Goal: Communication & Community: Share content

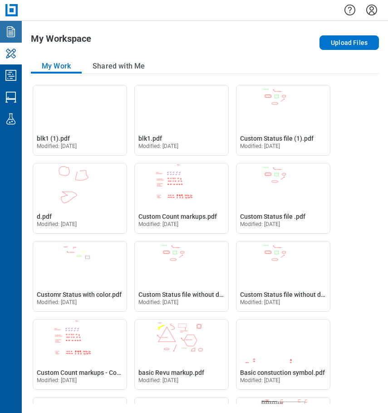
click at [13, 41] on link "Documents" at bounding box center [11, 32] width 22 height 22
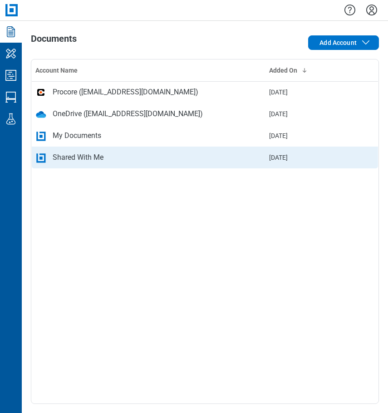
click at [78, 157] on div "Shared With Me" at bounding box center [78, 157] width 51 height 11
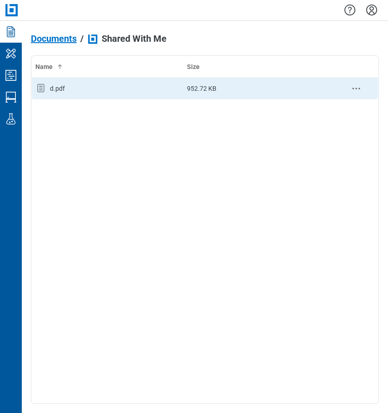
click at [86, 88] on div "d.pdf" at bounding box center [107, 89] width 144 height 12
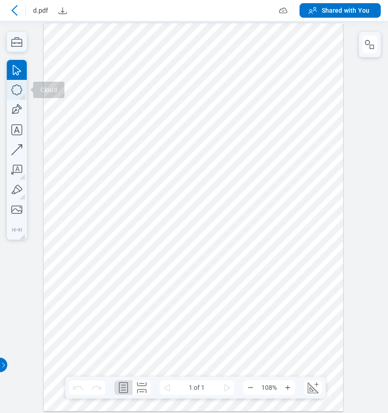
click at [0, 0] on icon "button" at bounding box center [0, 0] width 0 height 0
drag, startPoint x: 262, startPoint y: 67, endPoint x: 309, endPoint y: 118, distance: 69.4
click at [309, 118] on div at bounding box center [194, 217] width 300 height 388
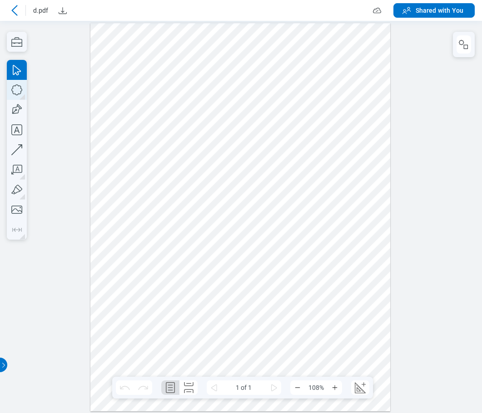
click at [13, 392] on icon "button" at bounding box center [241, 392] width 482 height 0
drag, startPoint x: 151, startPoint y: 256, endPoint x: 164, endPoint y: 278, distance: 25.7
click at [164, 278] on div at bounding box center [240, 217] width 300 height 388
click at [270, 45] on div "button" at bounding box center [271, 40] width 15 height 15
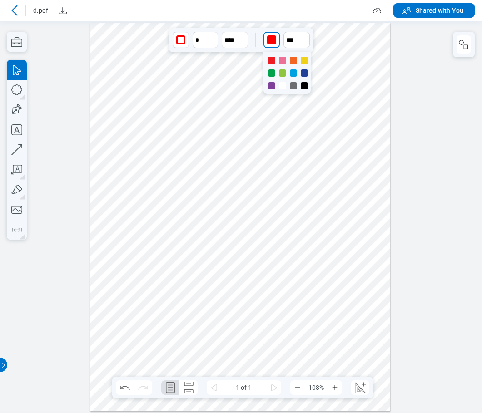
click at [283, 72] on div at bounding box center [282, 72] width 7 height 7
click at [373, 62] on div at bounding box center [240, 217] width 300 height 388
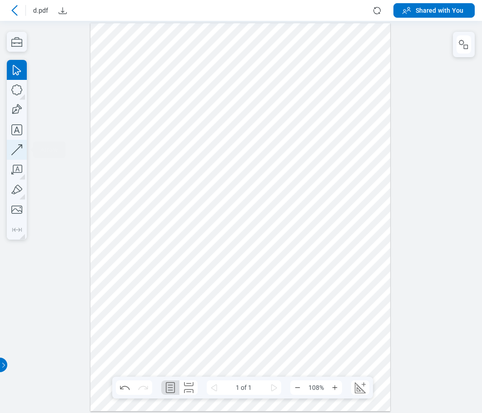
click at [481, 191] on icon "button" at bounding box center [482, 191] width 0 height 0
drag, startPoint x: 116, startPoint y: 256, endPoint x: 139, endPoint y: 265, distance: 24.9
click at [139, 265] on div at bounding box center [240, 217] width 300 height 388
click at [192, 259] on div at bounding box center [240, 217] width 300 height 388
click at [481, 191] on icon "button" at bounding box center [482, 191] width 0 height 0
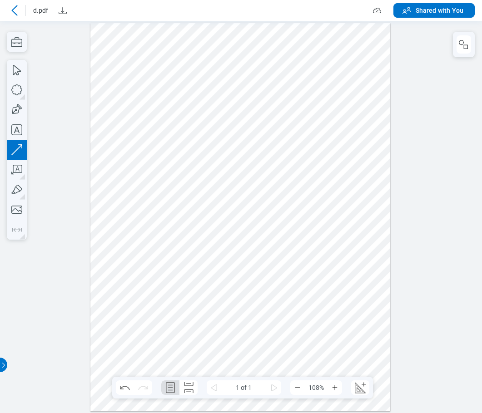
drag, startPoint x: 253, startPoint y: 135, endPoint x: 228, endPoint y: 168, distance: 41.8
click at [228, 168] on div at bounding box center [240, 217] width 300 height 388
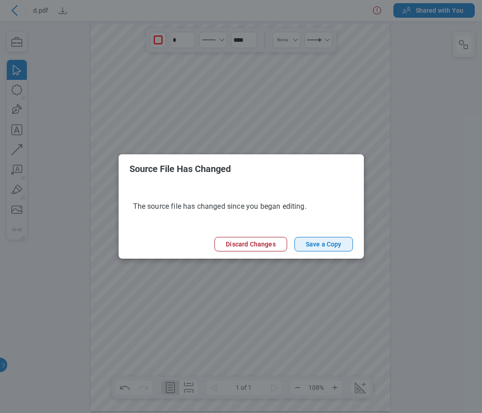
click at [317, 246] on button "Save a Copy" at bounding box center [323, 244] width 59 height 15
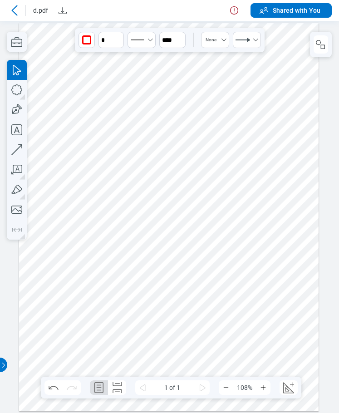
click at [12, 11] on icon at bounding box center [14, 10] width 11 height 11
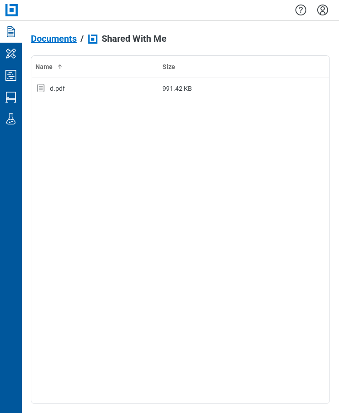
click at [64, 43] on span "Documents" at bounding box center [54, 39] width 46 height 10
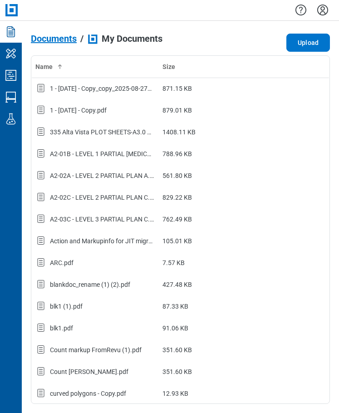
scroll to position [45, 0]
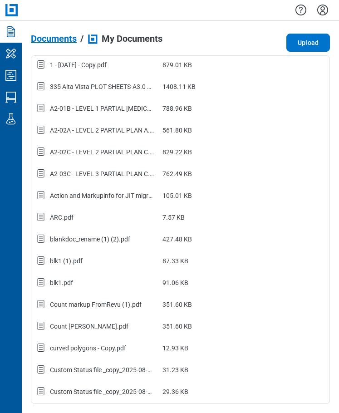
click at [67, 40] on span "Documents" at bounding box center [54, 39] width 46 height 10
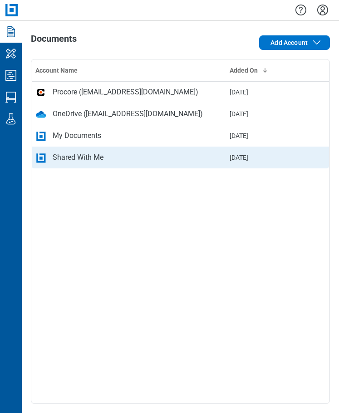
click at [84, 162] on div "Shared With Me" at bounding box center [78, 157] width 51 height 11
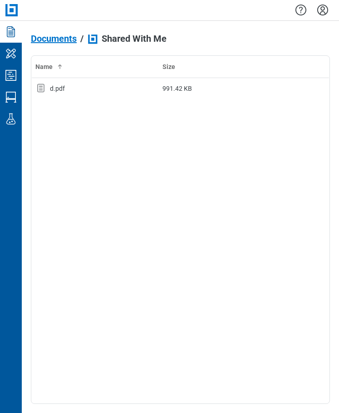
click at [55, 38] on span "Documents" at bounding box center [54, 39] width 46 height 10
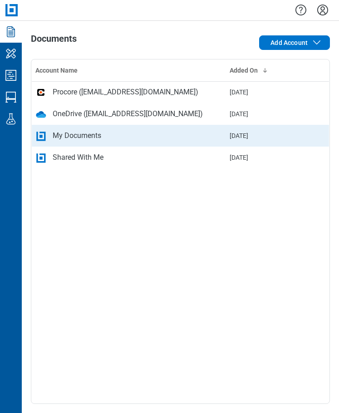
click at [79, 138] on div "My Documents" at bounding box center [77, 135] width 49 height 11
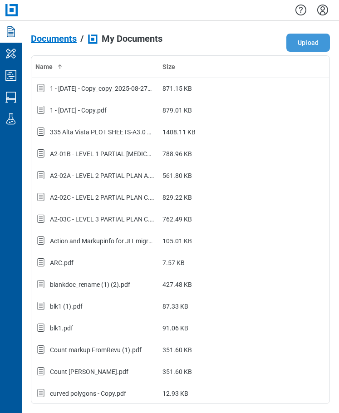
click at [298, 43] on button "Upload" at bounding box center [308, 43] width 44 height 18
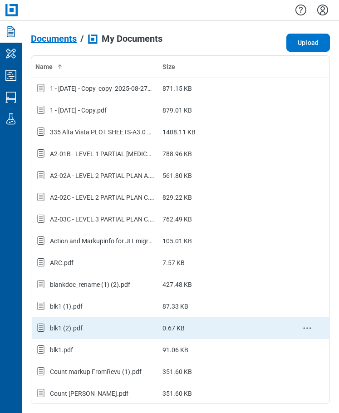
click at [80, 324] on div "blk1 (2).pdf" at bounding box center [66, 328] width 33 height 9
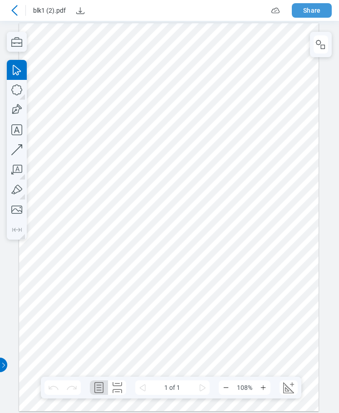
click at [319, 10] on button "Share" at bounding box center [312, 10] width 40 height 15
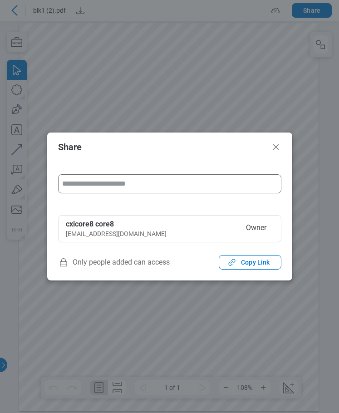
click at [159, 189] on input "form" at bounding box center [169, 184] width 215 height 18
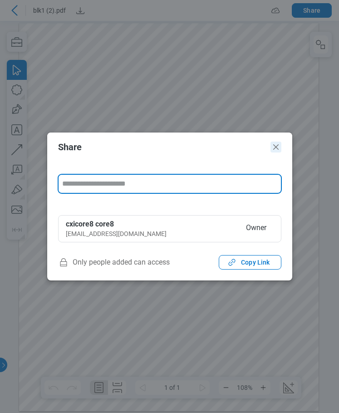
click at [278, 149] on icon "Close" at bounding box center [275, 146] width 5 height 5
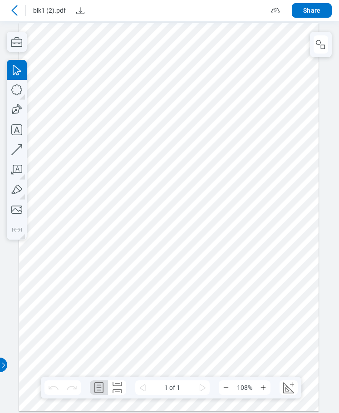
click at [17, 13] on icon at bounding box center [14, 10] width 11 height 11
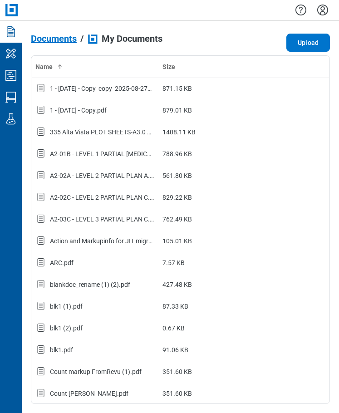
click at [323, 11] on icon "Settings" at bounding box center [322, 10] width 11 height 11
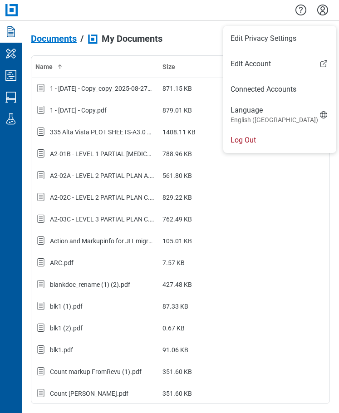
click at [248, 143] on li "Log Out" at bounding box center [279, 140] width 113 height 25
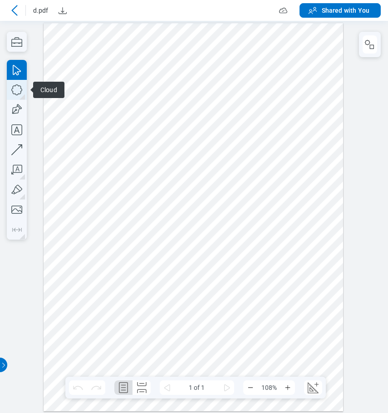
click at [18, 92] on icon "button" at bounding box center [194, 196] width 388 height 392
drag, startPoint x: 184, startPoint y: 138, endPoint x: 212, endPoint y: 169, distance: 42.1
click at [212, 169] on div at bounding box center [194, 217] width 300 height 388
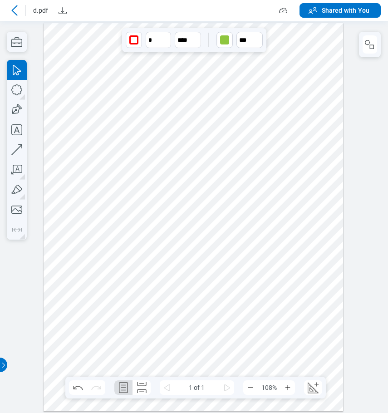
click at [15, 9] on icon at bounding box center [14, 10] width 11 height 11
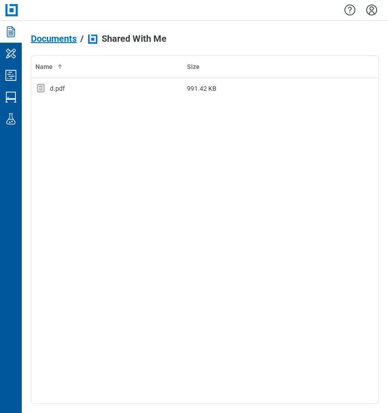
click at [181, 268] on div "Name Size d.pdf 991.42 KB" at bounding box center [205, 229] width 348 height 349
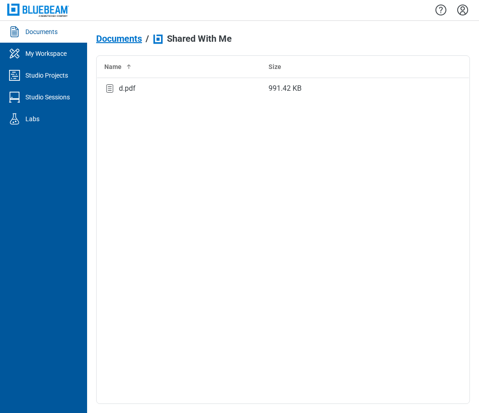
click at [117, 40] on span "Documents" at bounding box center [119, 39] width 46 height 10
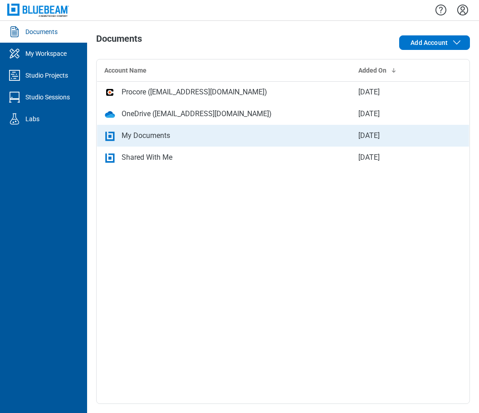
click at [147, 136] on div "My Documents" at bounding box center [146, 135] width 49 height 11
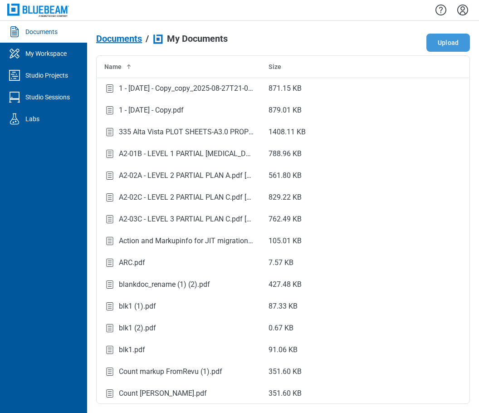
click at [388, 45] on button "Upload" at bounding box center [449, 43] width 44 height 18
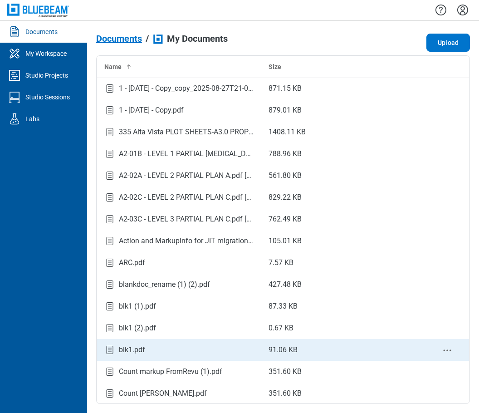
click at [154, 346] on div "blk1.pdf" at bounding box center [179, 350] width 150 height 12
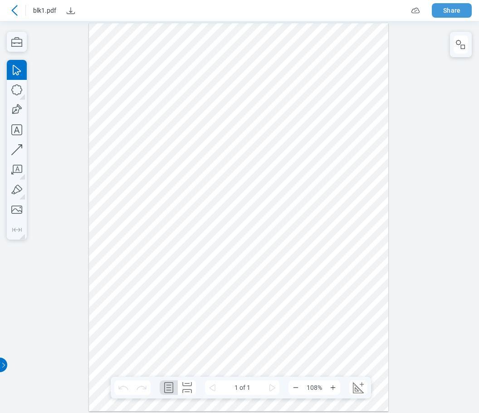
click at [388, 12] on button "Share" at bounding box center [452, 10] width 40 height 15
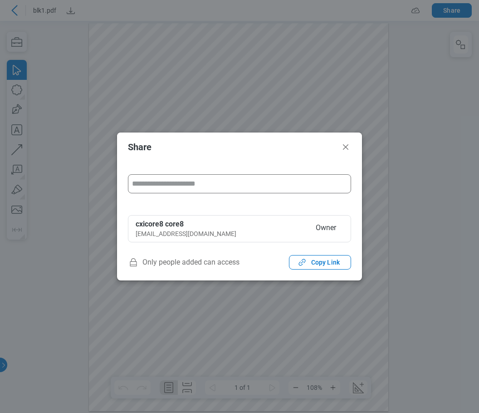
click at [197, 181] on input "form" at bounding box center [239, 184] width 215 height 18
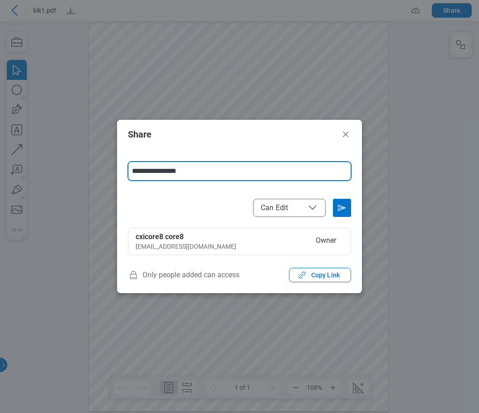
type input "**********"
click at [341, 207] on icon "Send email invitation" at bounding box center [342, 207] width 7 height 5
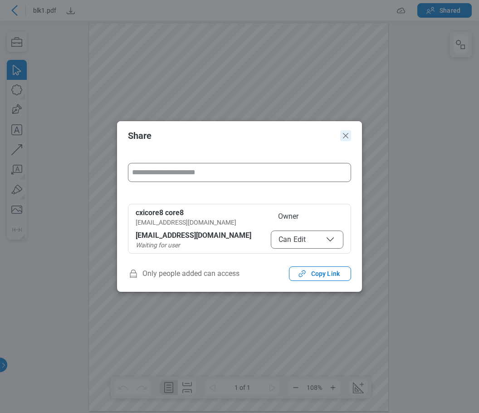
click at [349, 135] on icon "Close" at bounding box center [345, 135] width 11 height 11
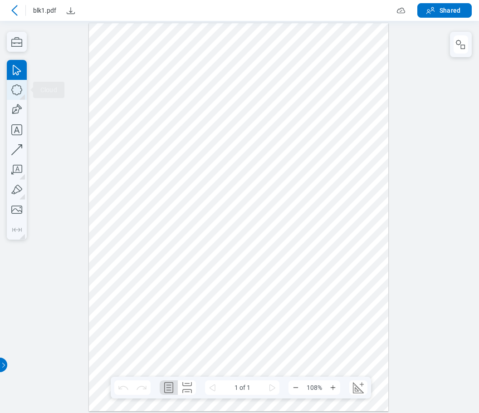
click at [18, 90] on icon "button" at bounding box center [17, 90] width 20 height 20
drag, startPoint x: 129, startPoint y: 164, endPoint x: 190, endPoint y: 191, distance: 67.0
click at [190, 191] on div at bounding box center [239, 217] width 300 height 388
click at [243, 186] on div at bounding box center [239, 217] width 300 height 388
click at [479, 90] on icon "button" at bounding box center [482, 196] width 6 height 392
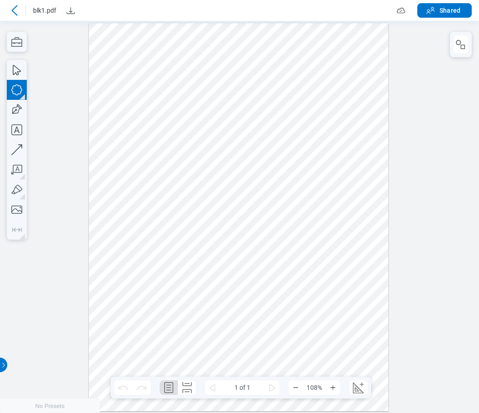
drag, startPoint x: 146, startPoint y: 265, endPoint x: 167, endPoint y: 293, distance: 34.3
click at [167, 293] on div at bounding box center [239, 217] width 300 height 388
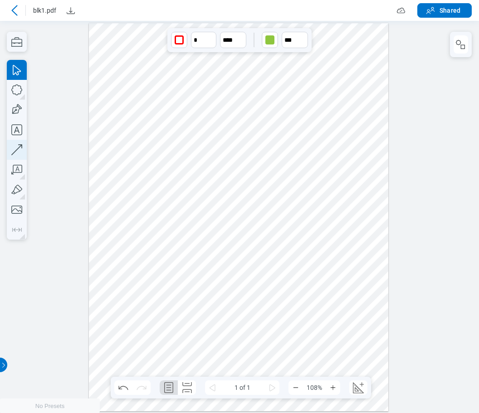
click at [479, 149] on icon "button" at bounding box center [482, 196] width 6 height 392
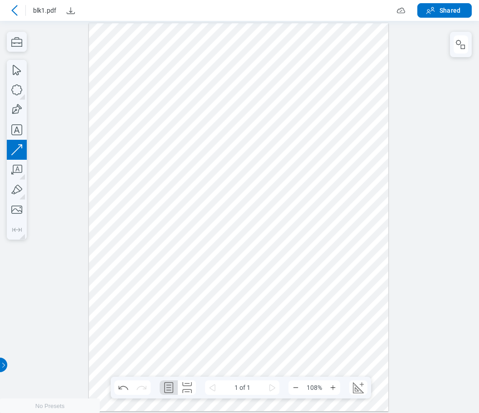
drag, startPoint x: 205, startPoint y: 234, endPoint x: 174, endPoint y: 270, distance: 47.3
click at [174, 270] on div at bounding box center [239, 217] width 300 height 388
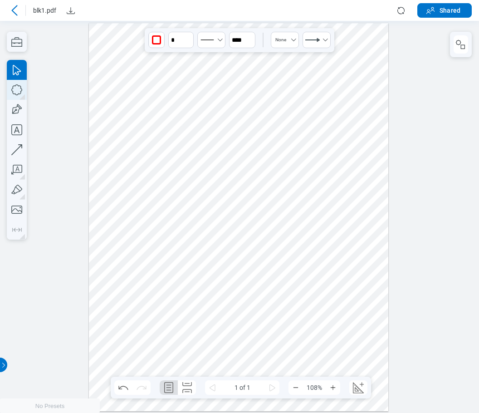
click at [479, 88] on icon "button" at bounding box center [482, 196] width 6 height 392
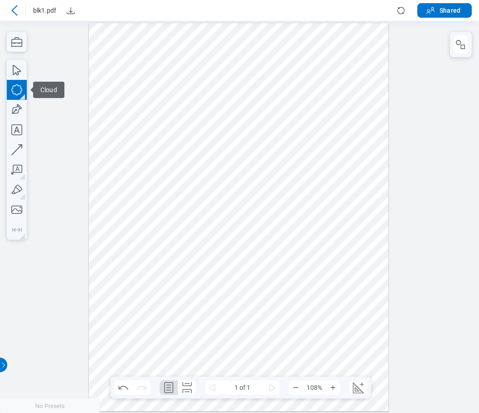
drag, startPoint x: 216, startPoint y: 270, endPoint x: 228, endPoint y: 287, distance: 21.3
click at [227, 285] on div at bounding box center [239, 217] width 300 height 388
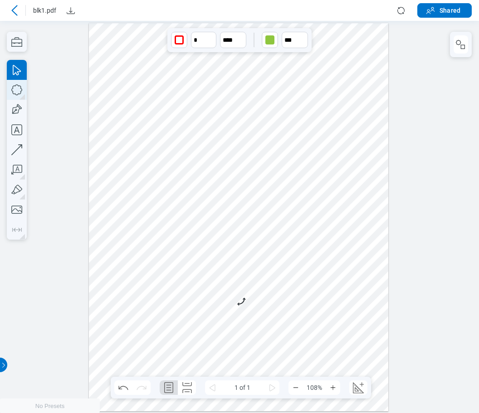
click at [479, 191] on icon "button" at bounding box center [482, 193] width 5 height 5
drag, startPoint x: 255, startPoint y: 244, endPoint x: 268, endPoint y: 262, distance: 22.1
click at [268, 262] on div at bounding box center [239, 217] width 300 height 388
click at [479, 191] on icon "button" at bounding box center [483, 193] width 5 height 5
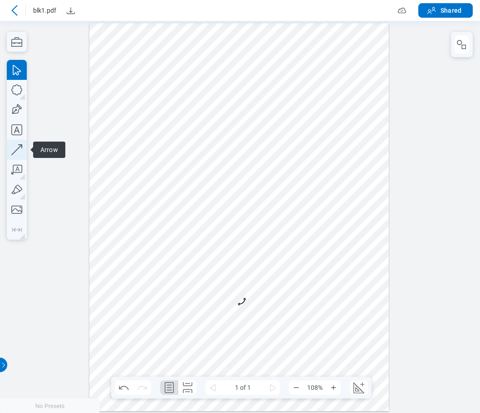
click at [0, 0] on icon "button" at bounding box center [0, 0] width 0 height 0
drag, startPoint x: 344, startPoint y: 99, endPoint x: 317, endPoint y: 128, distance: 39.5
click at [317, 128] on div at bounding box center [239, 217] width 300 height 388
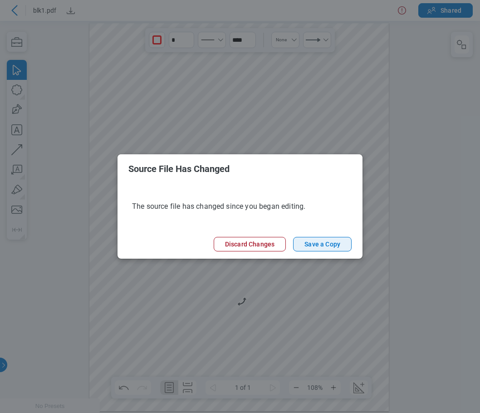
click at [327, 245] on button "Save a Copy" at bounding box center [322, 244] width 59 height 15
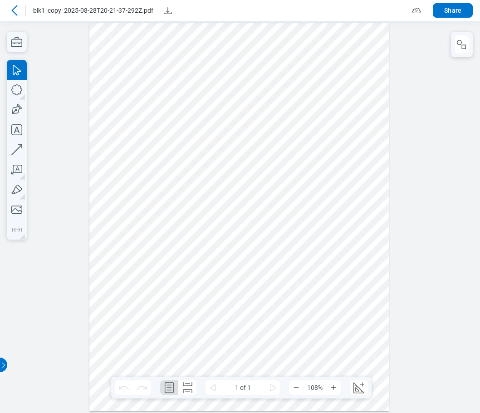
click at [294, 55] on div at bounding box center [239, 217] width 300 height 388
click at [21, 88] on icon "button" at bounding box center [16, 89] width 11 height 11
drag, startPoint x: 166, startPoint y: 57, endPoint x: 358, endPoint y: 181, distance: 228.2
click at [284, 134] on div at bounding box center [239, 217] width 300 height 388
click at [0, 0] on icon "button" at bounding box center [0, 0] width 0 height 0
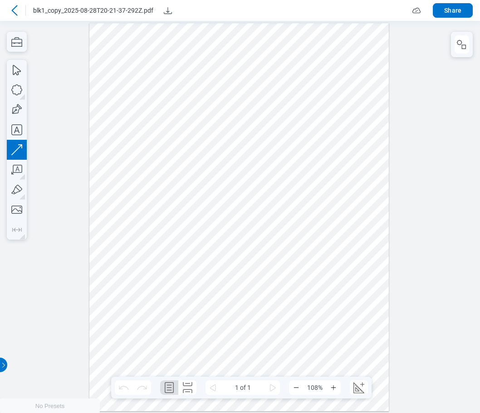
drag, startPoint x: 340, startPoint y: 269, endPoint x: 315, endPoint y: 320, distance: 56.8
click at [315, 320] on div at bounding box center [239, 217] width 300 height 388
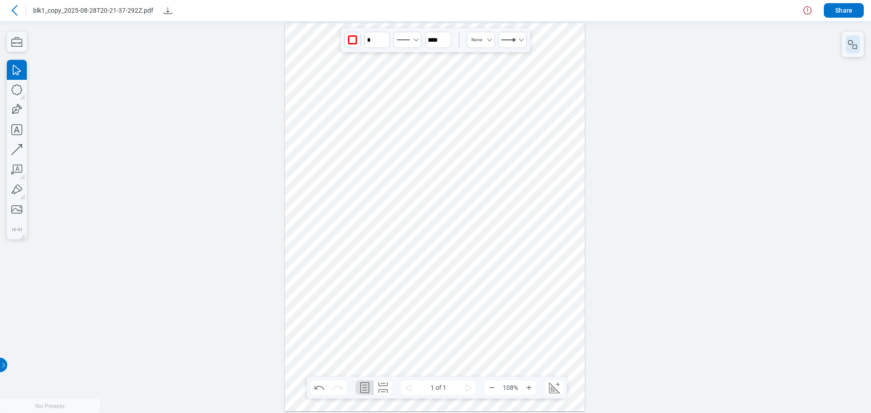
click at [480, 44] on rect "button" at bounding box center [855, 46] width 4 height 4
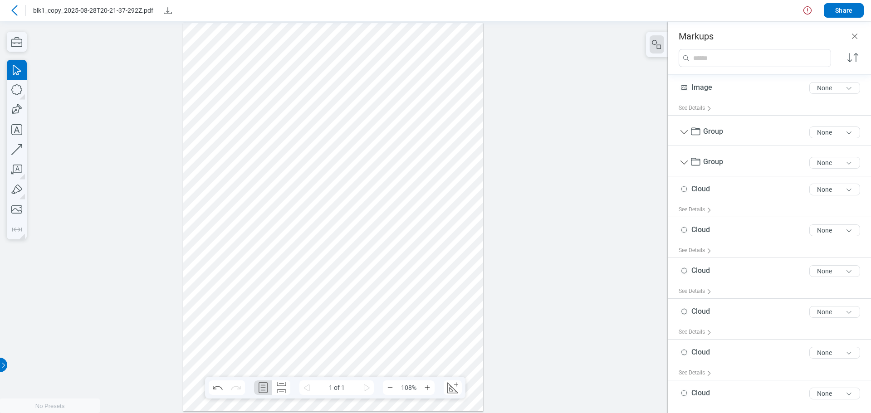
click at [442, 272] on div at bounding box center [333, 217] width 300 height 388
click at [433, 267] on div at bounding box center [333, 217] width 300 height 388
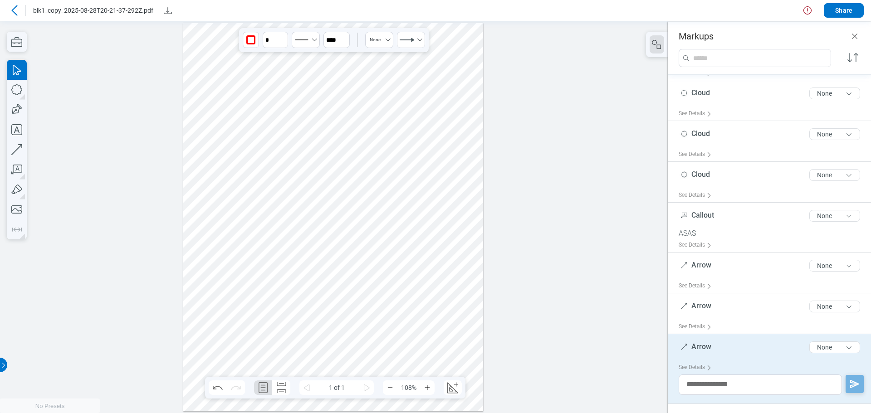
click at [15, 12] on icon at bounding box center [14, 10] width 11 height 11
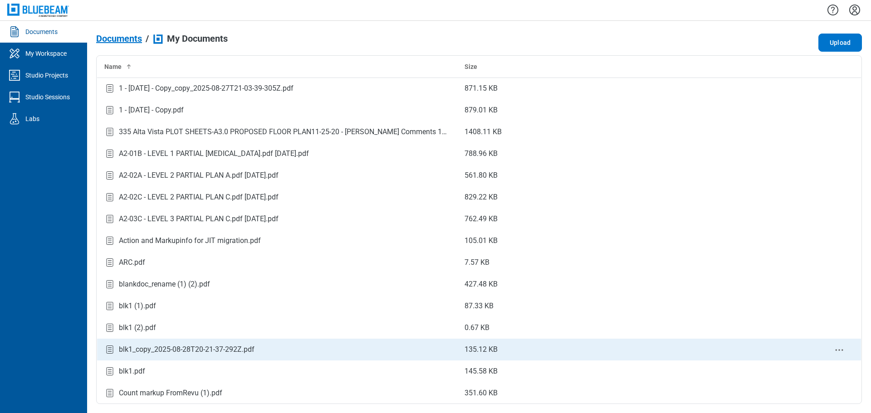
click at [227, 343] on td "blk1_copy_2025-08-28T20-21-37-292Z.pdf" at bounding box center [277, 350] width 361 height 22
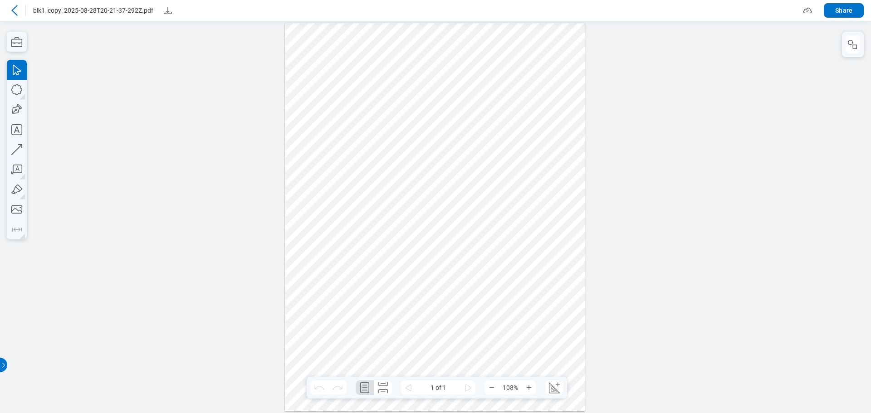
click at [480, 46] on div at bounding box center [853, 44] width 22 height 25
click at [480, 48] on icon "button" at bounding box center [853, 44] width 11 height 11
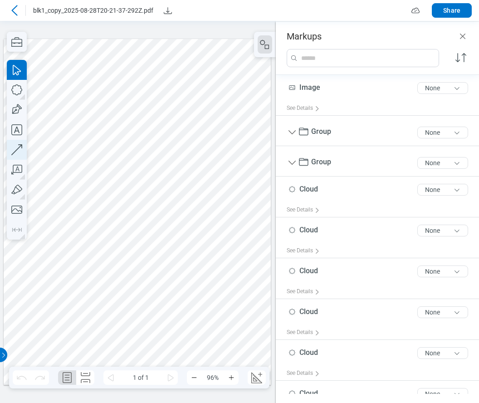
click at [13, 147] on icon "button" at bounding box center [17, 150] width 20 height 20
drag, startPoint x: 209, startPoint y: 320, endPoint x: 242, endPoint y: 303, distance: 36.9
click at [231, 280] on div at bounding box center [137, 212] width 267 height 346
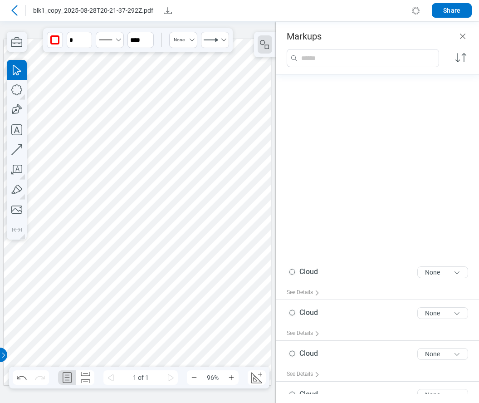
scroll to position [230, 0]
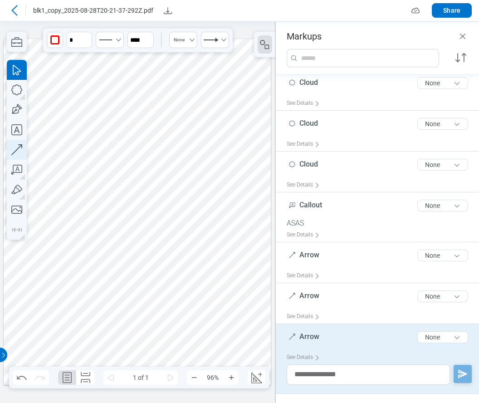
click at [13, 148] on icon "button" at bounding box center [17, 150] width 20 height 20
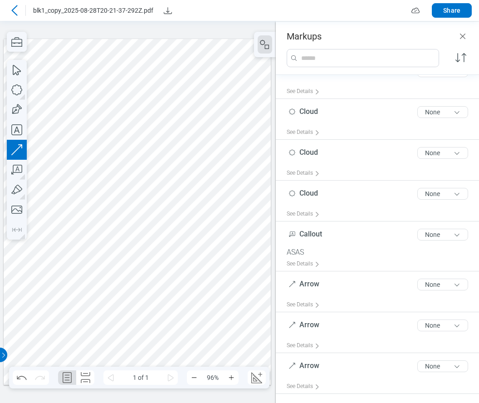
drag, startPoint x: 220, startPoint y: 206, endPoint x: 247, endPoint y: 178, distance: 38.8
click at [247, 178] on div at bounding box center [137, 212] width 267 height 346
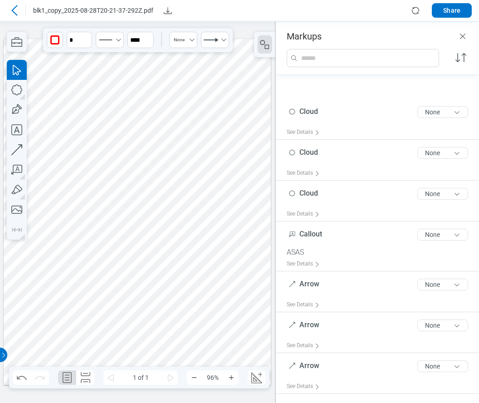
scroll to position [271, 0]
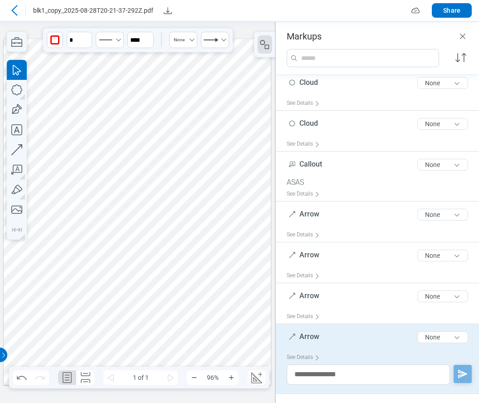
click at [18, 14] on icon at bounding box center [14, 10] width 11 height 11
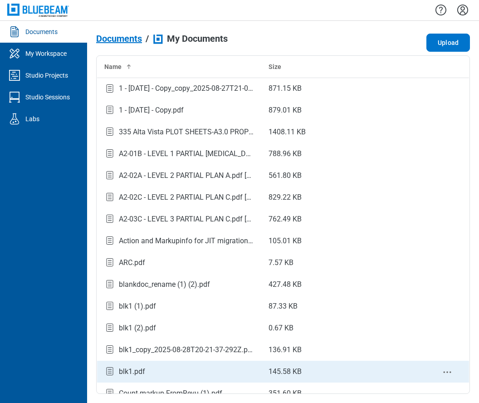
click at [152, 371] on div "blk1.pdf" at bounding box center [179, 372] width 150 height 12
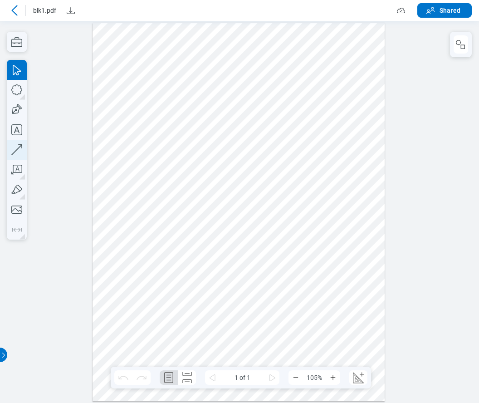
click at [25, 150] on icon "button" at bounding box center [17, 150] width 20 height 20
drag, startPoint x: 295, startPoint y: 109, endPoint x: 261, endPoint y: 147, distance: 51.1
click at [255, 139] on div at bounding box center [239, 212] width 292 height 379
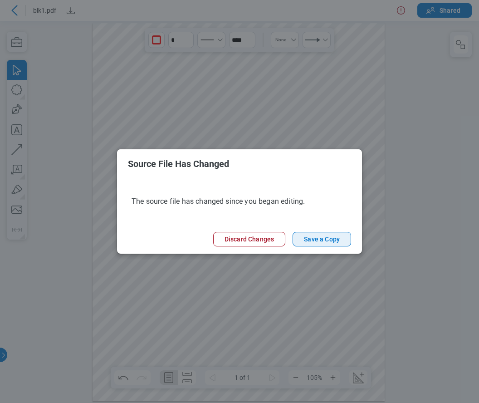
click at [330, 240] on button "Save a Copy" at bounding box center [322, 239] width 59 height 15
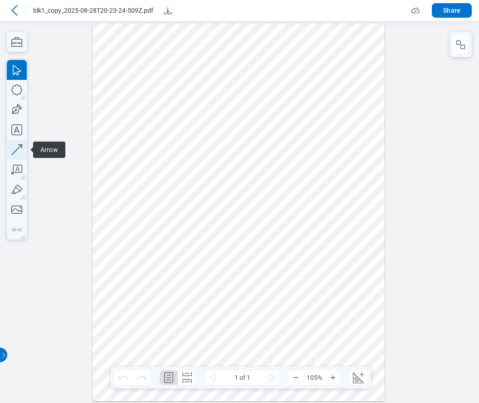
click at [14, 152] on icon "button" at bounding box center [17, 150] width 20 height 20
drag, startPoint x: 367, startPoint y: 174, endPoint x: 295, endPoint y: 216, distance: 83.0
click at [295, 216] on div at bounding box center [239, 212] width 292 height 379
click at [13, 95] on icon "button" at bounding box center [17, 90] width 20 height 20
drag, startPoint x: 357, startPoint y: 258, endPoint x: 360, endPoint y: 263, distance: 5.7
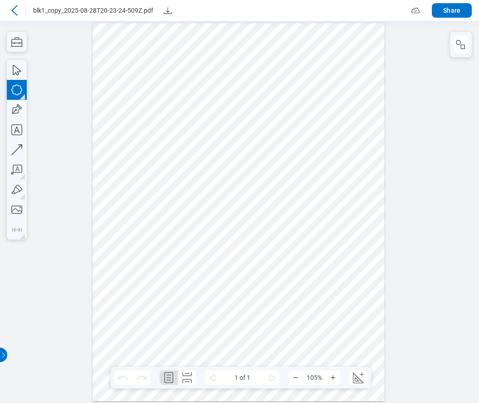
click at [360, 263] on div at bounding box center [239, 212] width 292 height 379
click at [18, 11] on icon at bounding box center [14, 10] width 11 height 11
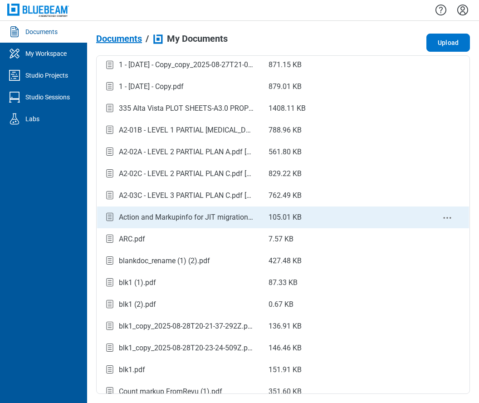
scroll to position [91, 0]
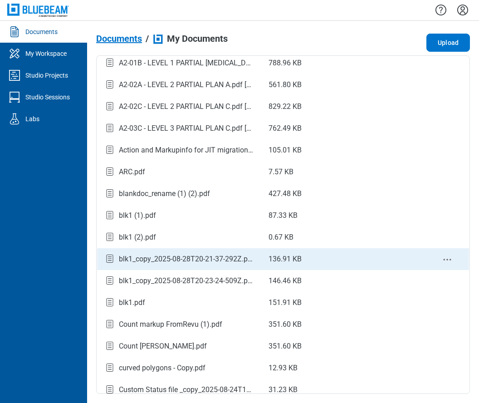
click at [216, 259] on div "blk1_copy_2025-08-28T20-21-37-292Z.pdf" at bounding box center [186, 259] width 135 height 11
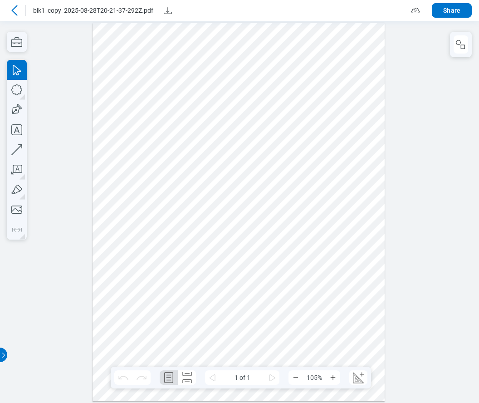
click at [13, 12] on icon at bounding box center [14, 10] width 11 height 11
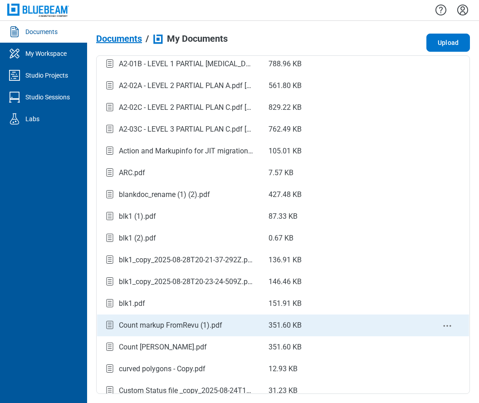
scroll to position [91, 0]
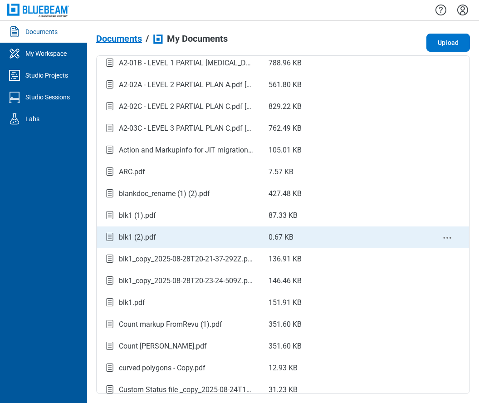
click at [150, 241] on div "blk1 (2).pdf" at bounding box center [137, 237] width 37 height 11
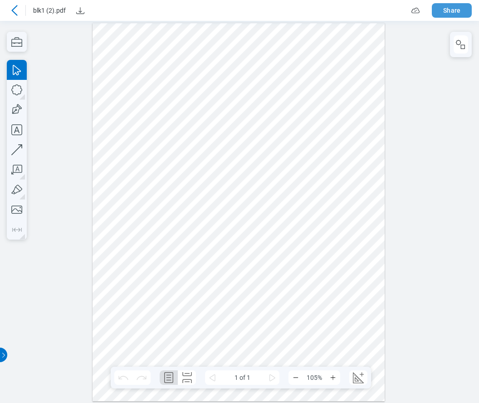
click at [454, 14] on button "Share" at bounding box center [452, 10] width 40 height 15
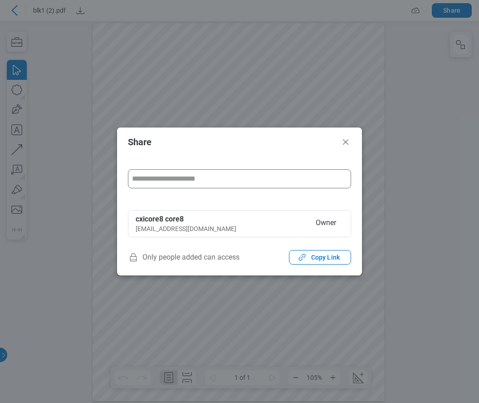
click at [224, 183] on input "form" at bounding box center [239, 179] width 215 height 18
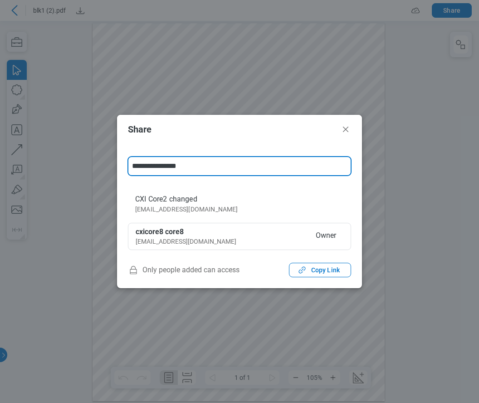
type input "**********"
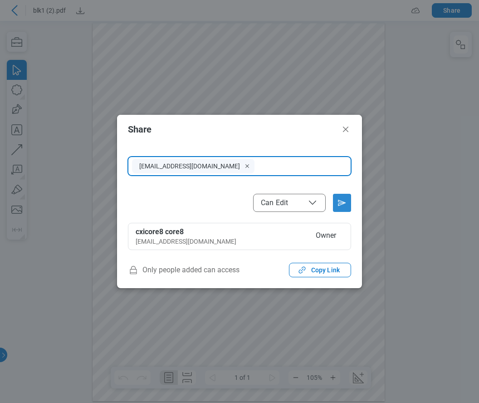
click at [346, 202] on icon "Send email invitation" at bounding box center [342, 203] width 15 height 15
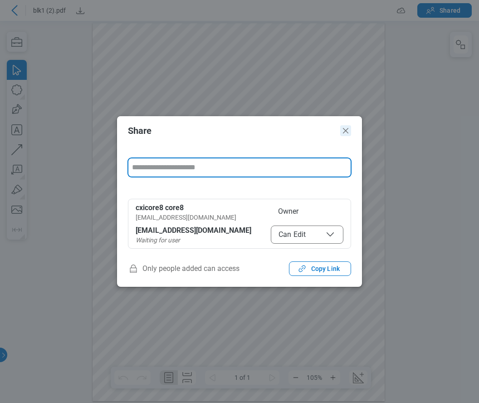
click at [344, 135] on icon "Close" at bounding box center [345, 130] width 11 height 11
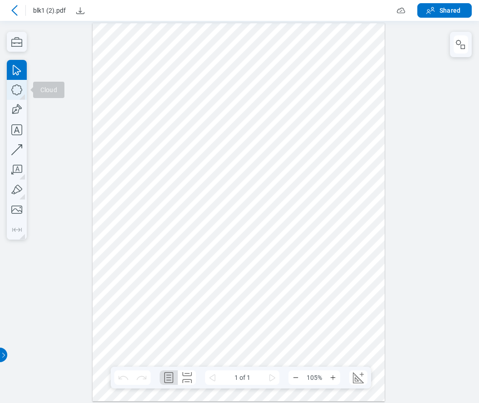
click at [13, 90] on icon "button" at bounding box center [17, 90] width 20 height 20
drag, startPoint x: 223, startPoint y: 143, endPoint x: 268, endPoint y: 195, distance: 68.9
click at [268, 195] on div at bounding box center [239, 212] width 292 height 379
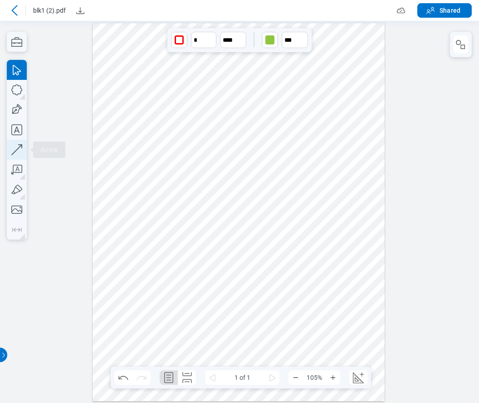
click at [15, 150] on icon "button" at bounding box center [17, 150] width 20 height 20
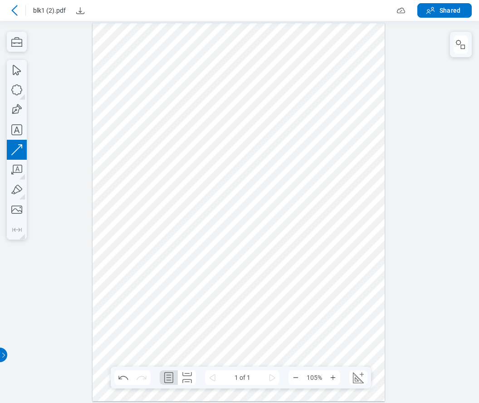
drag, startPoint x: 178, startPoint y: 285, endPoint x: 258, endPoint y: 242, distance: 90.6
click at [258, 242] on div at bounding box center [239, 212] width 292 height 379
click at [14, 9] on icon at bounding box center [14, 10] width 6 height 10
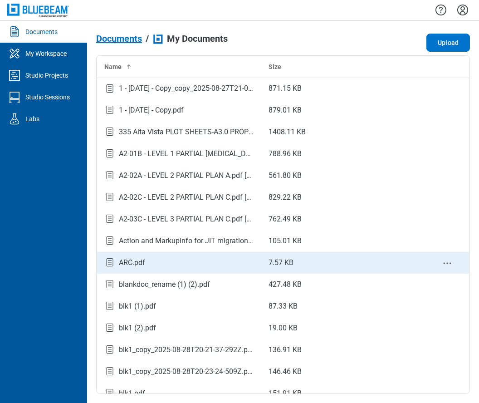
click at [136, 263] on div "ARC.pdf" at bounding box center [132, 262] width 26 height 11
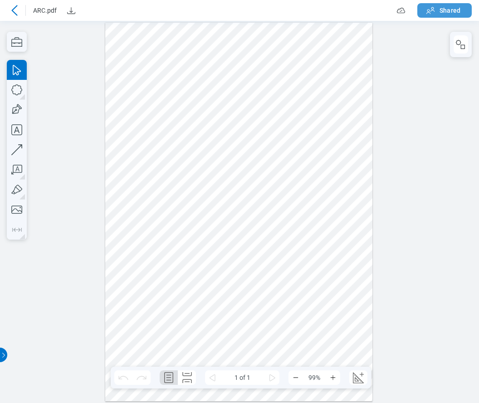
click at [438, 12] on button "Shared" at bounding box center [445, 10] width 54 height 15
select select "******"
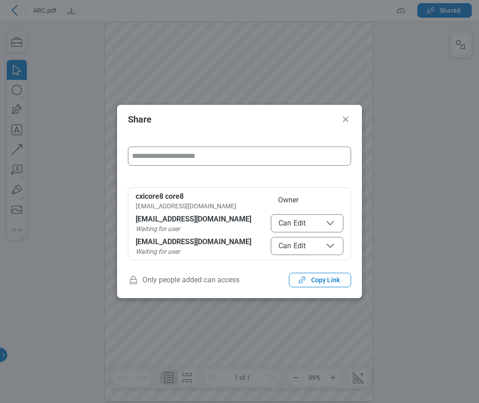
click at [160, 155] on input "form" at bounding box center [239, 156] width 215 height 18
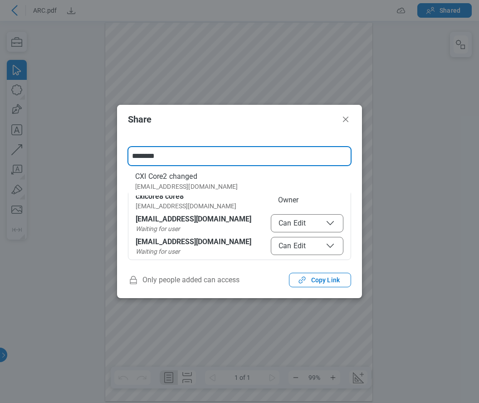
type input "*********"
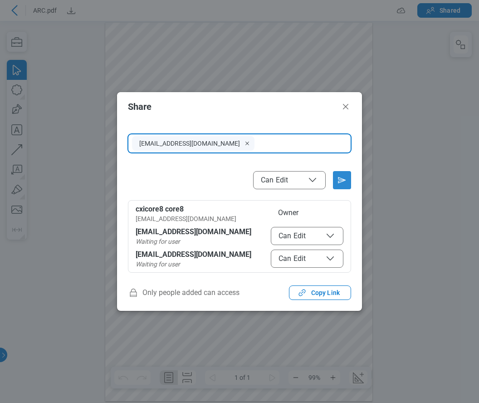
click at [337, 178] on icon "Send email invitation" at bounding box center [342, 180] width 15 height 15
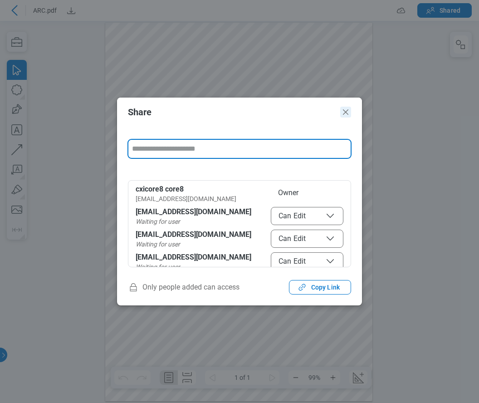
click at [345, 113] on icon "Close" at bounding box center [345, 112] width 11 height 11
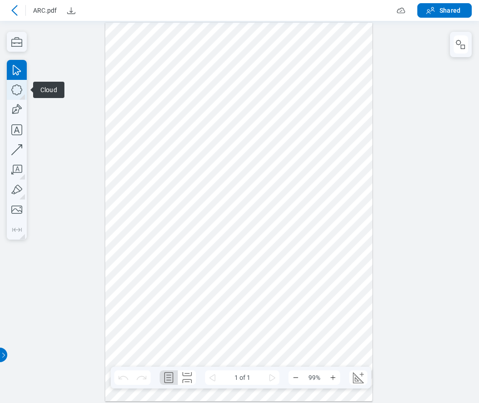
click at [18, 90] on icon "button" at bounding box center [17, 90] width 20 height 20
click at [17, 91] on icon "button" at bounding box center [17, 90] width 20 height 20
drag, startPoint x: 148, startPoint y: 144, endPoint x: 113, endPoint y: 177, distance: 48.5
click at [113, 177] on div at bounding box center [238, 211] width 267 height 379
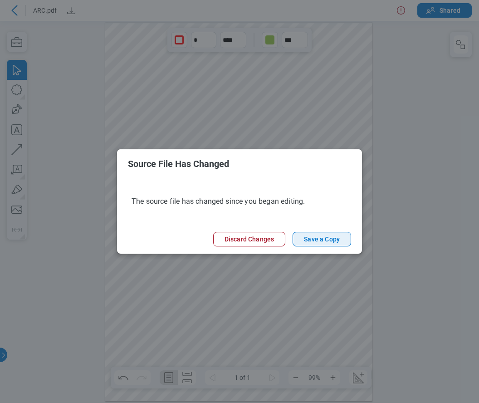
click at [325, 240] on button "Save a Copy" at bounding box center [322, 239] width 59 height 15
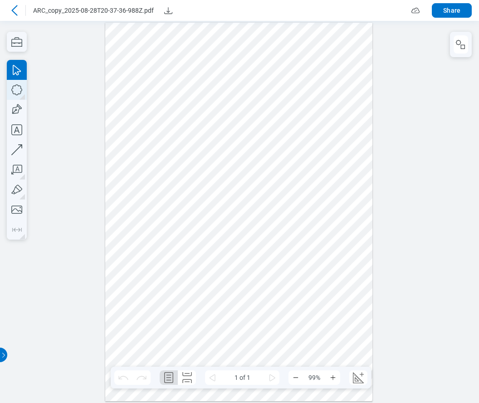
click at [20, 90] on icon "button" at bounding box center [17, 90] width 20 height 20
drag, startPoint x: 136, startPoint y: 267, endPoint x: 324, endPoint y: 350, distance: 206.1
click at [324, 350] on div at bounding box center [238, 211] width 267 height 379
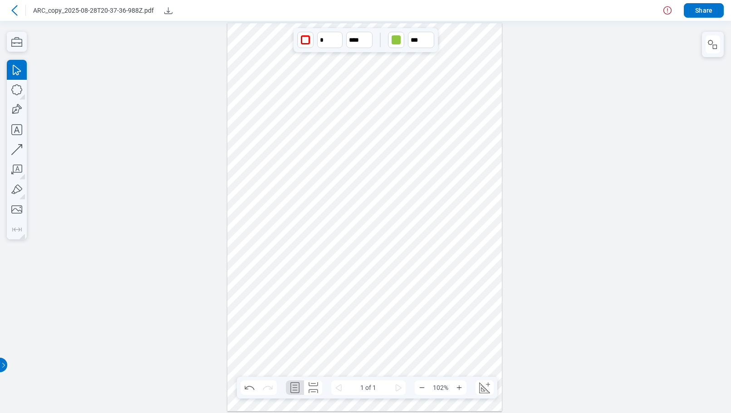
click at [380, 315] on div at bounding box center [364, 217] width 275 height 389
click at [288, 171] on div at bounding box center [364, 217] width 275 height 389
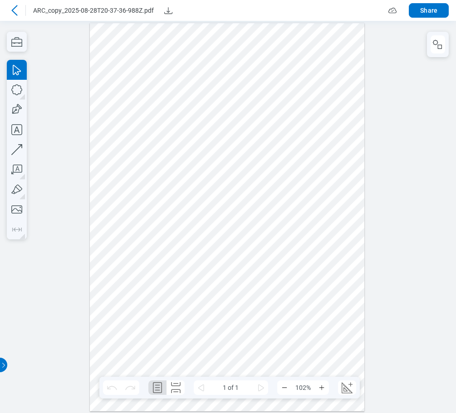
click at [14, 12] on icon at bounding box center [14, 10] width 6 height 10
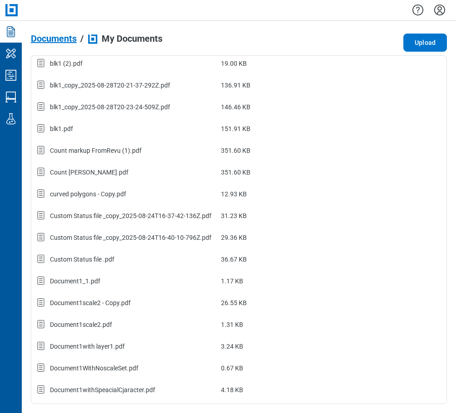
scroll to position [306, 0]
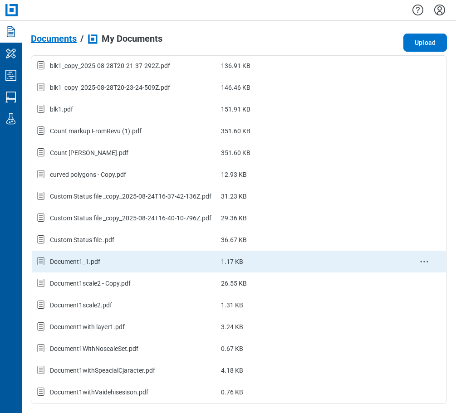
click at [105, 265] on div "Document1_1.pdf" at bounding box center [124, 262] width 178 height 12
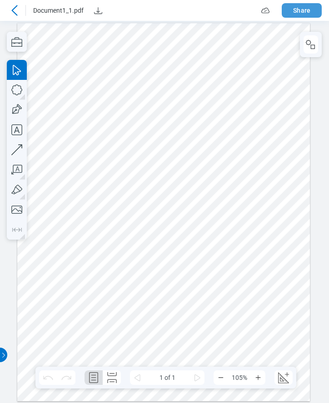
click at [313, 14] on button "Share" at bounding box center [301, 10] width 40 height 15
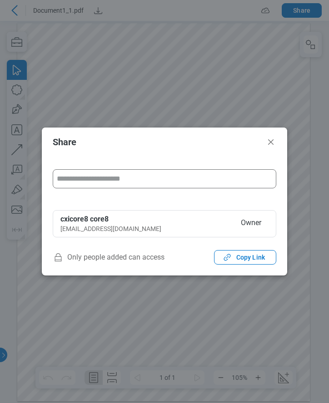
click at [136, 180] on input "form" at bounding box center [164, 179] width 215 height 18
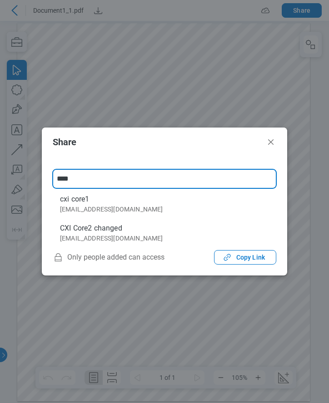
type input "*****"
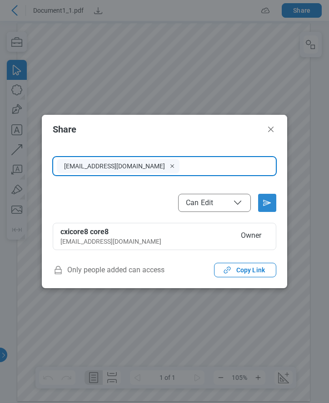
click at [271, 199] on icon "Send email invitation" at bounding box center [267, 203] width 15 height 15
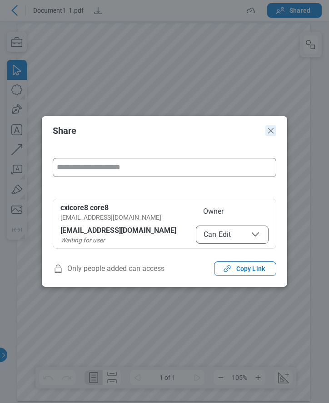
click at [272, 130] on icon "Close" at bounding box center [270, 130] width 5 height 5
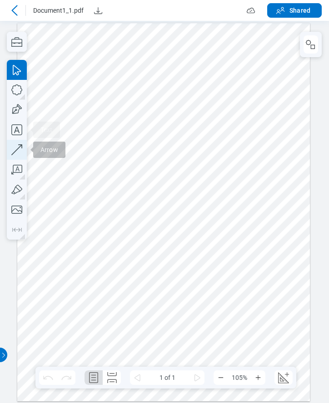
click at [18, 147] on icon "button" at bounding box center [17, 150] width 20 height 20
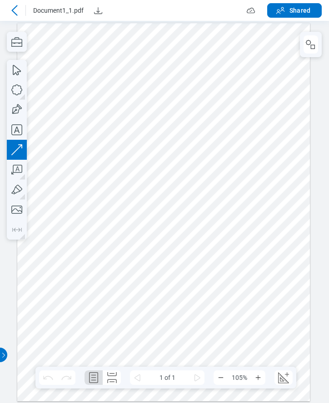
drag, startPoint x: 240, startPoint y: 118, endPoint x: 138, endPoint y: 213, distance: 139.3
click at [138, 213] on div at bounding box center [163, 212] width 292 height 379
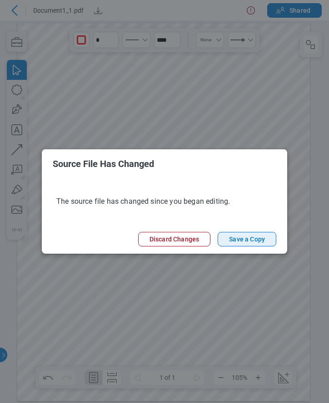
click at [246, 243] on button "Save a Copy" at bounding box center [246, 239] width 59 height 15
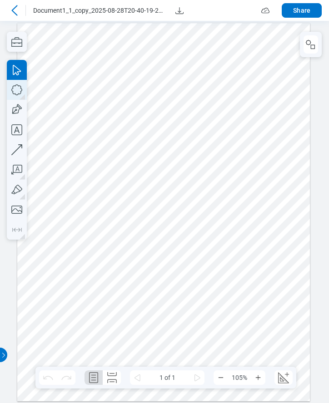
click at [18, 88] on icon "button" at bounding box center [17, 90] width 20 height 20
drag, startPoint x: 150, startPoint y: 243, endPoint x: 265, endPoint y: 320, distance: 138.5
click at [265, 320] on div at bounding box center [163, 212] width 292 height 379
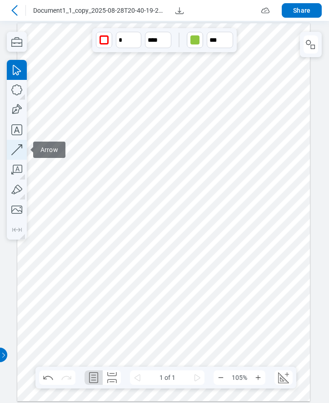
click at [16, 148] on icon "button" at bounding box center [17, 150] width 20 height 20
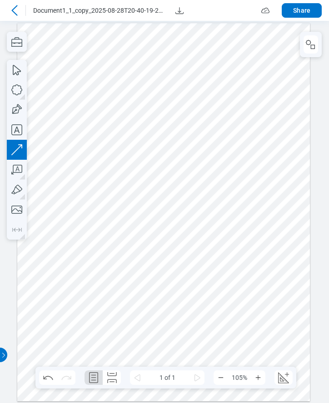
drag, startPoint x: 270, startPoint y: 139, endPoint x: 234, endPoint y: 197, distance: 68.7
click at [227, 197] on div at bounding box center [163, 212] width 292 height 379
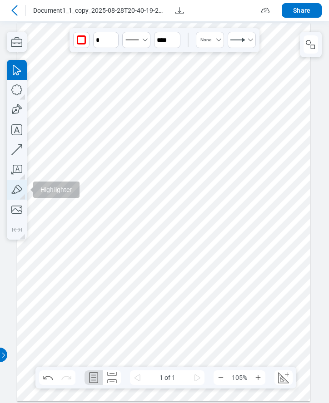
click at [16, 192] on icon "button" at bounding box center [17, 190] width 20 height 20
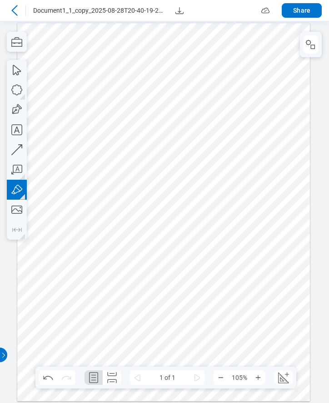
drag, startPoint x: 95, startPoint y: 126, endPoint x: 158, endPoint y: 126, distance: 63.1
click at [127, 113] on div at bounding box center [163, 212] width 292 height 379
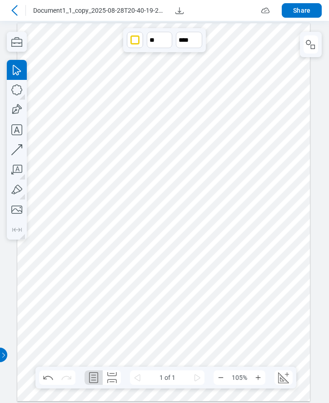
click at [17, 16] on div at bounding box center [14, 10] width 15 height 15
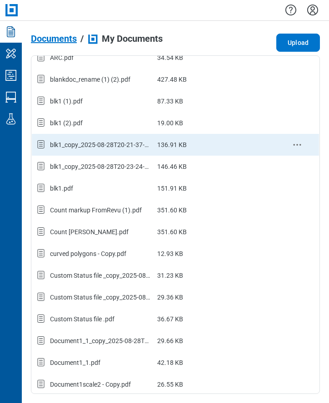
scroll to position [338, 0]
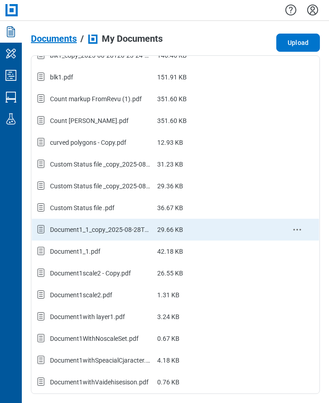
click at [291, 228] on icon "context-menu" at bounding box center [296, 229] width 11 height 11
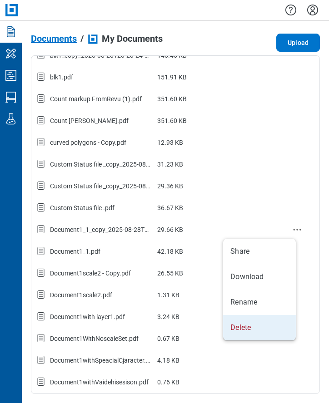
scroll to position [0, 0]
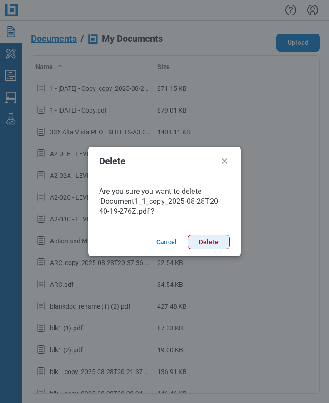
click at [204, 245] on button "Delete" at bounding box center [208, 242] width 42 height 15
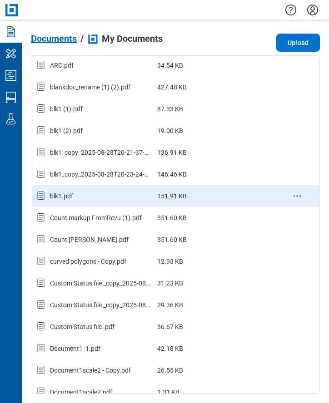
scroll to position [272, 0]
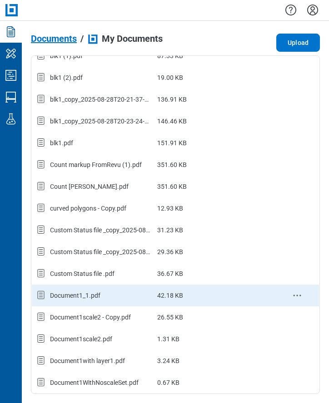
click at [99, 291] on div "Document1_1.pdf" at bounding box center [75, 295] width 50 height 9
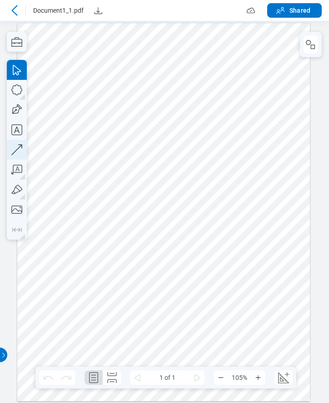
click at [14, 150] on icon "button" at bounding box center [17, 150] width 20 height 20
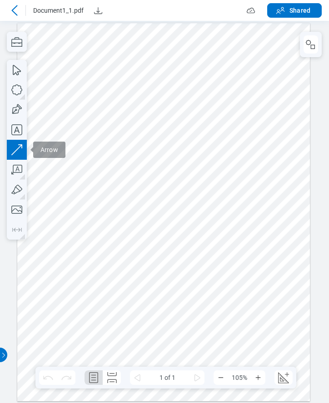
drag, startPoint x: 182, startPoint y: 99, endPoint x: 136, endPoint y: 130, distance: 55.0
click at [136, 130] on div at bounding box center [163, 212] width 292 height 379
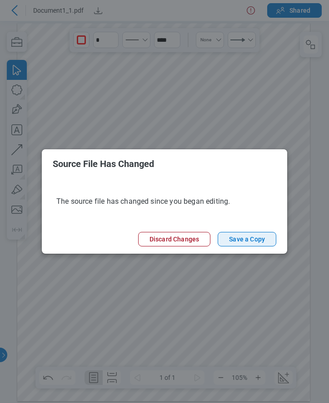
click at [240, 240] on button "Save a Copy" at bounding box center [246, 239] width 59 height 15
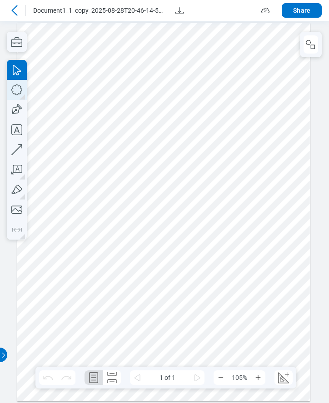
click at [15, 89] on icon "button" at bounding box center [17, 90] width 20 height 20
drag, startPoint x: 232, startPoint y: 81, endPoint x: 275, endPoint y: 136, distance: 70.1
click at [275, 136] on div at bounding box center [163, 212] width 292 height 379
click at [18, 13] on icon at bounding box center [14, 10] width 11 height 11
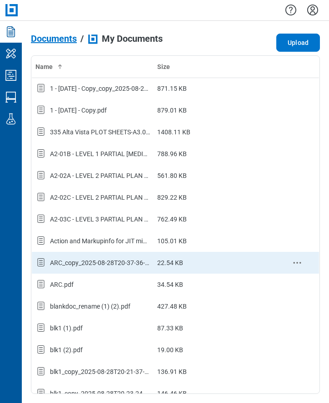
click at [291, 265] on icon "context-menu" at bounding box center [296, 262] width 11 height 11
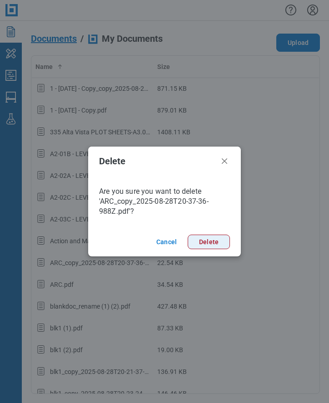
click at [206, 235] on button "Delete" at bounding box center [208, 242] width 42 height 15
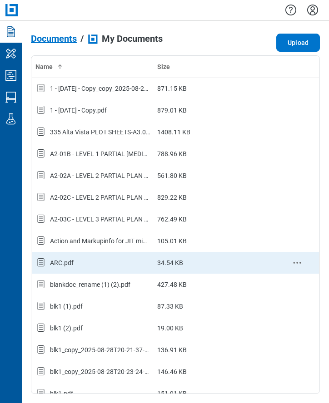
click at [78, 257] on div "ARC.pdf" at bounding box center [92, 263] width 114 height 12
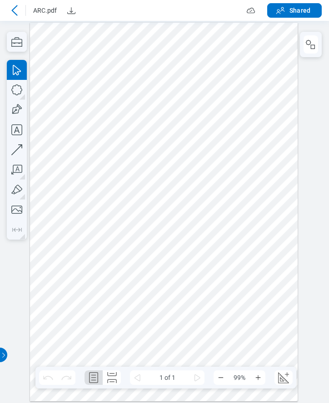
click at [115, 125] on div at bounding box center [163, 211] width 267 height 379
click at [167, 162] on div at bounding box center [163, 211] width 267 height 379
click at [192, 146] on div at bounding box center [163, 211] width 267 height 379
click at [157, 182] on div at bounding box center [163, 211] width 267 height 379
click at [179, 158] on div at bounding box center [163, 211] width 267 height 379
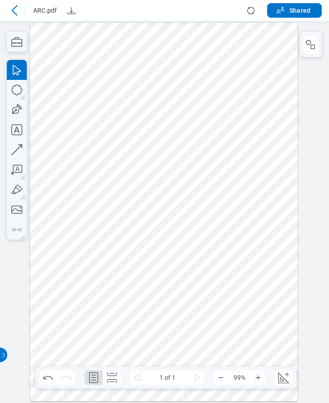
click at [180, 155] on div at bounding box center [163, 211] width 267 height 379
click at [200, 207] on div at bounding box center [163, 211] width 267 height 379
click at [217, 232] on div at bounding box center [163, 211] width 267 height 379
click at [252, 9] on icon at bounding box center [250, 10] width 11 height 11
click at [16, 6] on icon at bounding box center [14, 10] width 6 height 10
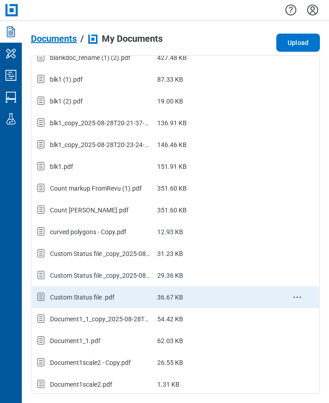
scroll to position [316, 0]
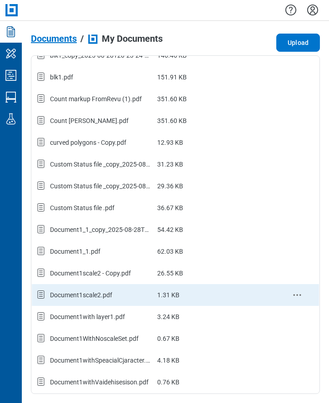
click at [104, 304] on td "Document1scale2.pdf" at bounding box center [93, 295] width 122 height 22
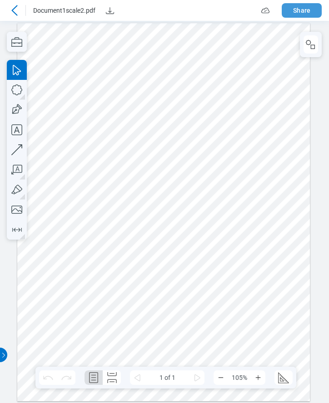
click at [309, 11] on button "Share" at bounding box center [301, 10] width 40 height 15
select select "******"
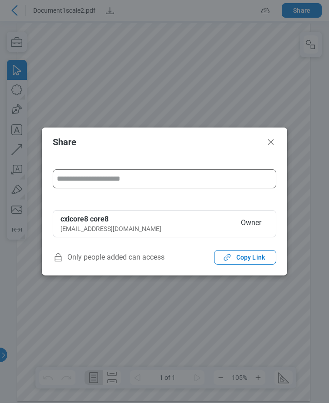
click at [98, 183] on input "form" at bounding box center [164, 179] width 215 height 18
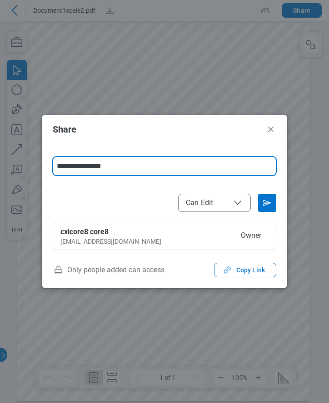
type input "**********"
click at [273, 207] on icon "Send email invitation" at bounding box center [267, 203] width 15 height 15
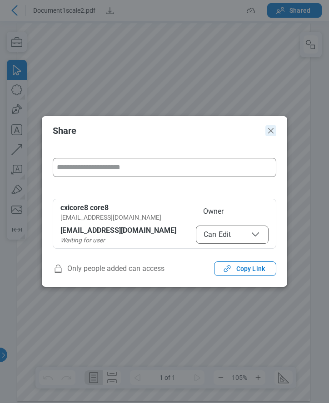
click at [272, 133] on icon "Close" at bounding box center [270, 130] width 11 height 11
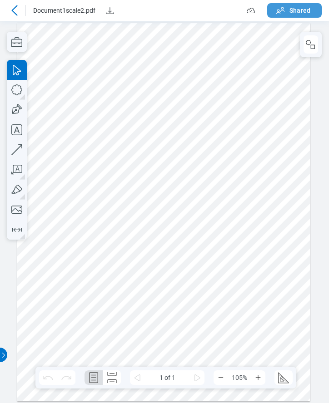
click at [303, 14] on span "Shared" at bounding box center [299, 10] width 21 height 9
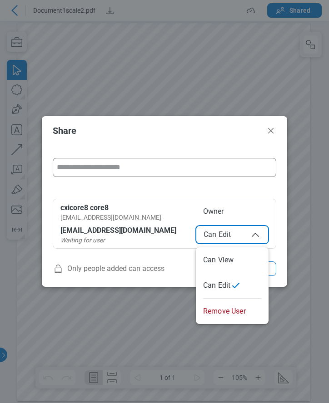
click at [256, 238] on icon "button" at bounding box center [255, 234] width 11 height 11
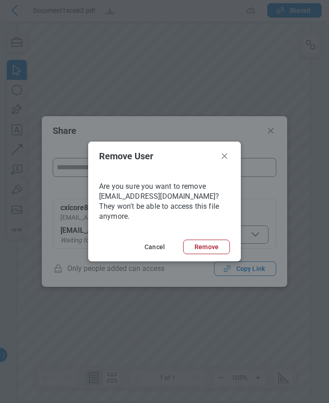
click at [205, 234] on footer "Cancel Remove" at bounding box center [164, 246] width 152 height 29
click at [209, 246] on button "Remove" at bounding box center [206, 247] width 47 height 15
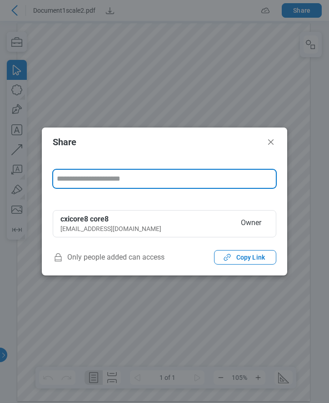
click at [90, 179] on input "form" at bounding box center [164, 179] width 215 height 18
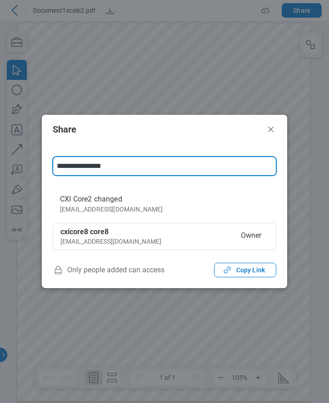
type input "**********"
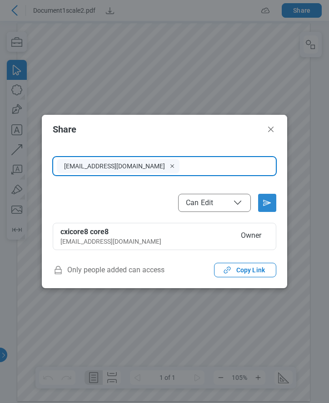
click at [269, 206] on icon "Send email invitation" at bounding box center [267, 203] width 15 height 15
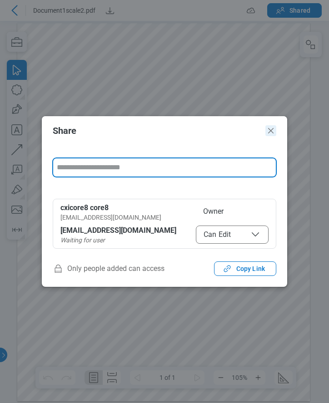
click at [271, 133] on icon "Close" at bounding box center [270, 130] width 11 height 11
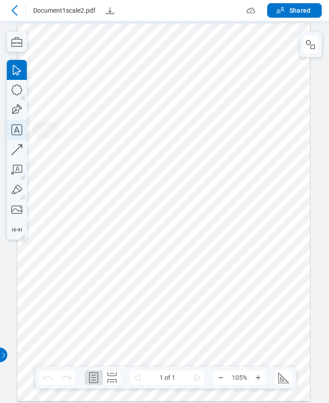
click at [11, 129] on icon "button" at bounding box center [16, 129] width 11 height 11
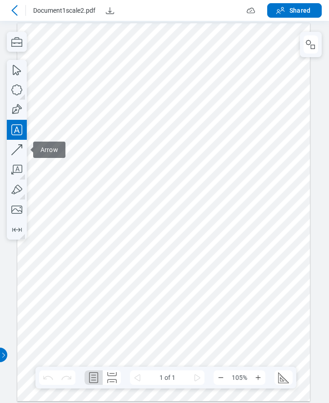
drag, startPoint x: 116, startPoint y: 161, endPoint x: 209, endPoint y: 201, distance: 101.5
click at [198, 197] on div at bounding box center [163, 212] width 292 height 379
click at [241, 189] on div at bounding box center [163, 212] width 292 height 379
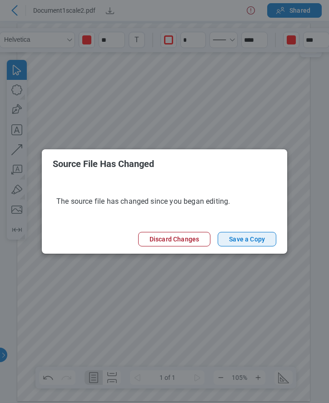
click at [241, 238] on button "Save a Copy" at bounding box center [246, 239] width 59 height 15
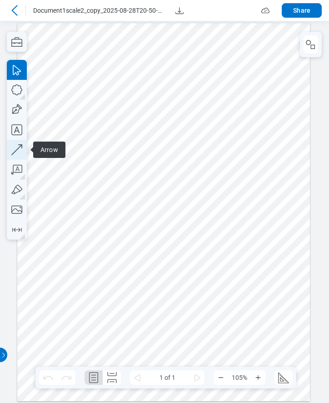
click at [21, 150] on icon "button" at bounding box center [17, 150] width 20 height 20
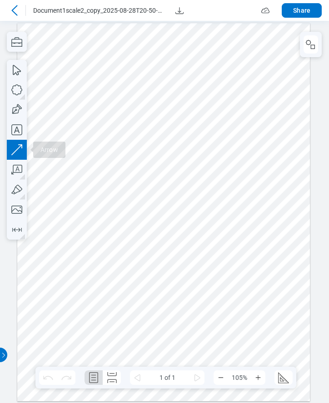
drag, startPoint x: 248, startPoint y: 211, endPoint x: 208, endPoint y: 277, distance: 76.6
click at [175, 281] on div at bounding box center [163, 212] width 292 height 379
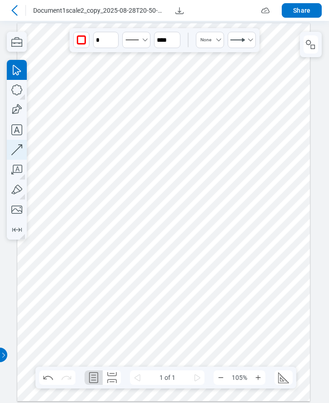
click at [20, 149] on icon "button" at bounding box center [17, 150] width 20 height 20
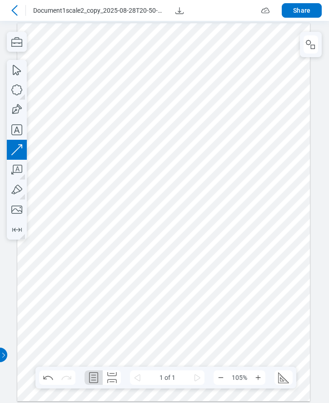
drag, startPoint x: 236, startPoint y: 95, endPoint x: 178, endPoint y: 143, distance: 75.1
click at [173, 139] on div at bounding box center [163, 212] width 292 height 379
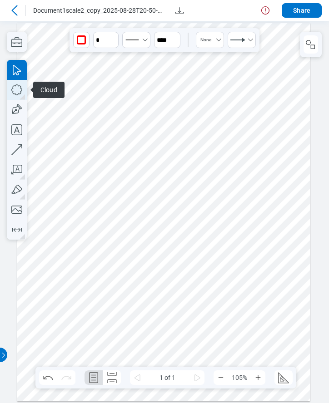
click at [19, 88] on icon "button" at bounding box center [17, 90] width 20 height 20
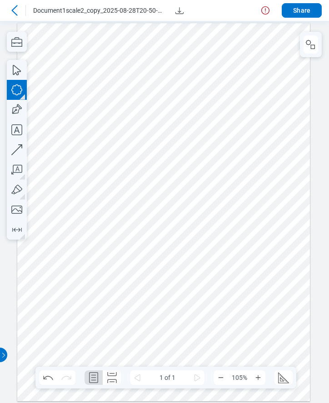
drag, startPoint x: 86, startPoint y: 248, endPoint x: 159, endPoint y: 311, distance: 96.5
click at [159, 311] on div at bounding box center [163, 212] width 292 height 379
click at [222, 292] on div at bounding box center [163, 212] width 292 height 379
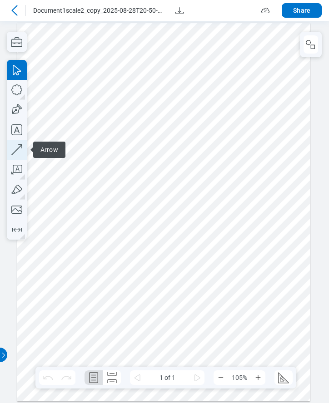
click at [16, 149] on icon "button" at bounding box center [17, 150] width 20 height 20
click at [169, 105] on div at bounding box center [163, 212] width 292 height 379
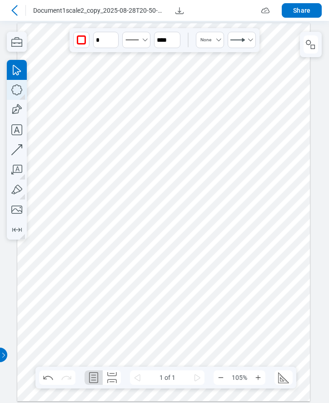
click at [328, 89] on icon "button" at bounding box center [329, 191] width 0 height 382
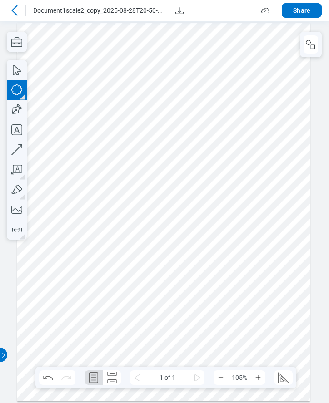
drag, startPoint x: 101, startPoint y: 284, endPoint x: 141, endPoint y: 304, distance: 45.1
click at [141, 304] on div at bounding box center [163, 212] width 292 height 379
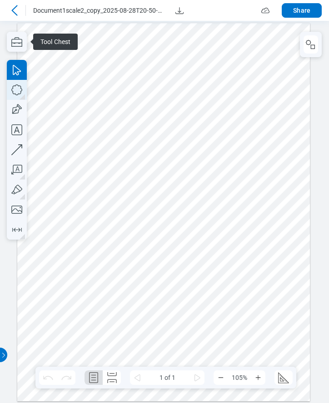
click at [328, 91] on icon "button" at bounding box center [329, 191] width 0 height 382
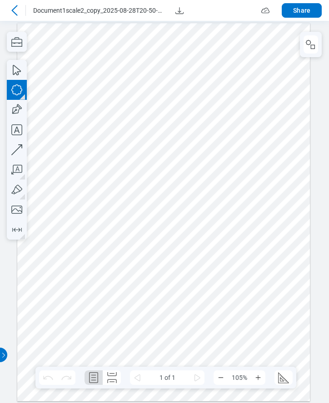
drag, startPoint x: 73, startPoint y: 265, endPoint x: 118, endPoint y: 320, distance: 71.5
click at [118, 320] on div at bounding box center [163, 212] width 292 height 379
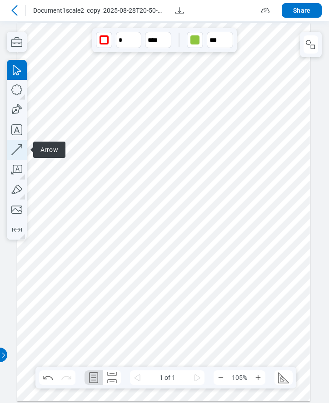
click at [19, 146] on icon "button" at bounding box center [17, 150] width 20 height 20
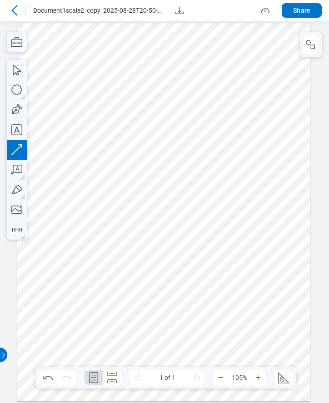
drag, startPoint x: 225, startPoint y: 267, endPoint x: 164, endPoint y: 321, distance: 81.3
click at [164, 321] on div at bounding box center [163, 212] width 292 height 379
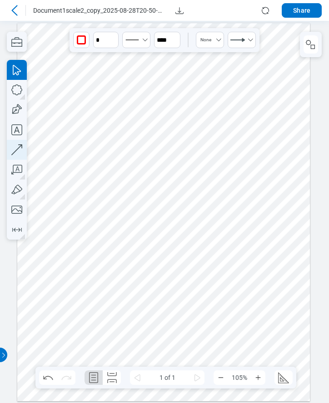
click at [20, 147] on icon "button" at bounding box center [17, 150] width 20 height 20
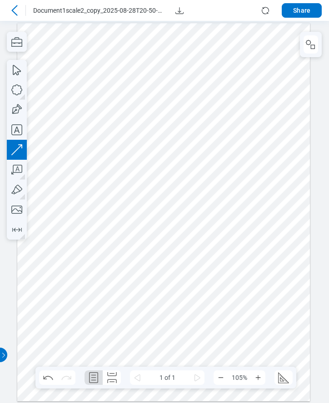
drag, startPoint x: 239, startPoint y: 261, endPoint x: 173, endPoint y: 309, distance: 81.0
click at [173, 309] on div at bounding box center [163, 212] width 292 height 379
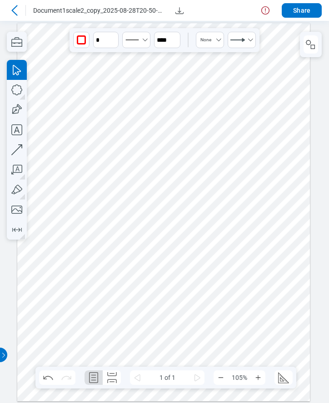
click at [14, 9] on icon at bounding box center [14, 10] width 6 height 10
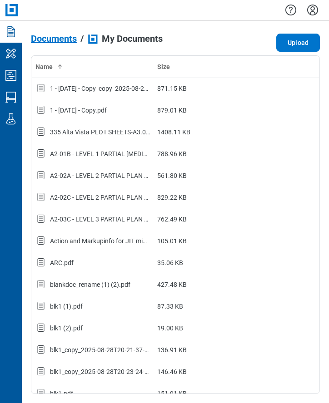
click at [45, 23] on div "Documents / My Documents Upload Name Size 1 - [DATE] - Copy_copy_2025-08-27T21-…" at bounding box center [175, 212] width 307 height 382
click at [10, 98] on icon "Studio Sessions" at bounding box center [10, 97] width 11 height 11
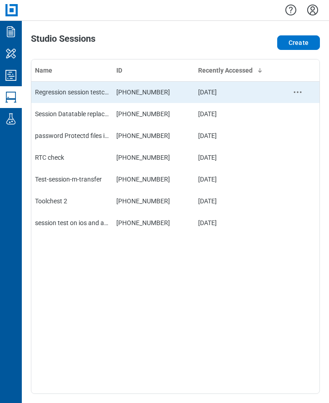
click at [84, 97] on td "Regression session testcase" at bounding box center [71, 92] width 81 height 22
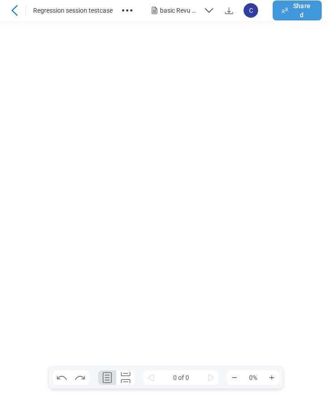
click at [298, 10] on span "Shared" at bounding box center [301, 10] width 17 height 18
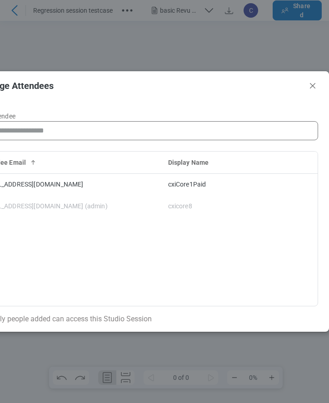
drag, startPoint x: 166, startPoint y: 75, endPoint x: 266, endPoint y: 75, distance: 100.8
click at [266, 75] on header "Manage Attendees" at bounding box center [147, 85] width 363 height 29
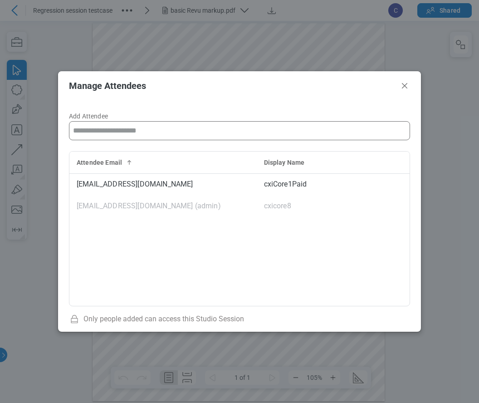
click at [126, 133] on input "Add Attendee" at bounding box center [239, 131] width 333 height 18
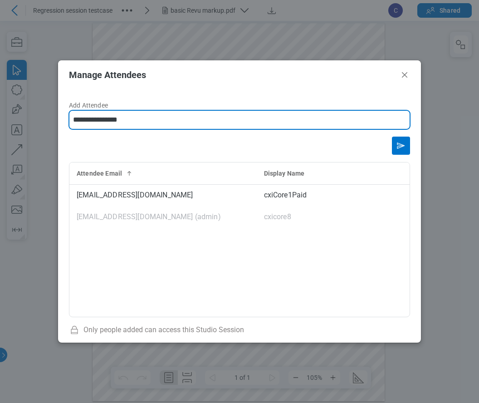
type input "**********"
click at [328, 150] on icon "Send email invitation" at bounding box center [401, 145] width 15 height 15
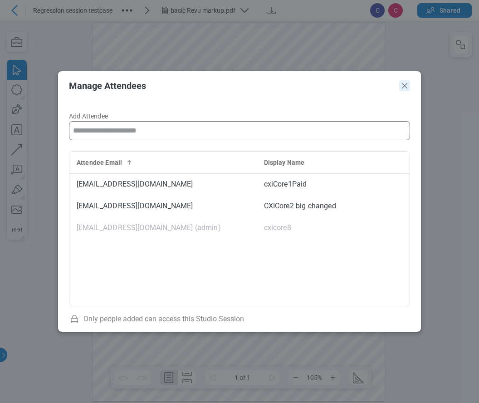
click at [328, 87] on icon "Close" at bounding box center [404, 85] width 11 height 11
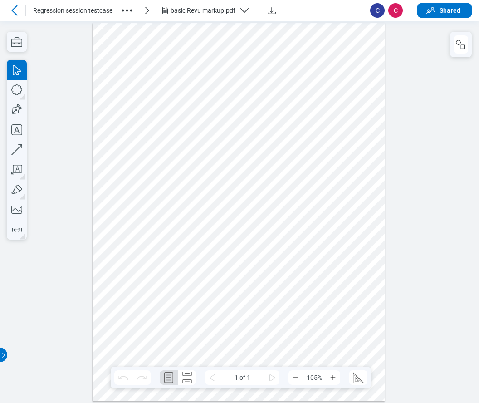
click at [200, 12] on div "basic Revu markup.pdf" at bounding box center [203, 10] width 65 height 9
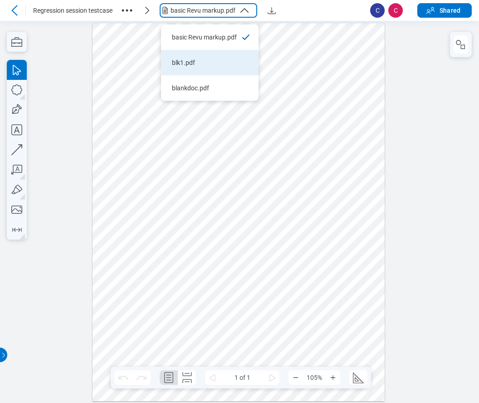
click at [200, 67] on div "blk1.pdf" at bounding box center [204, 62] width 65 height 9
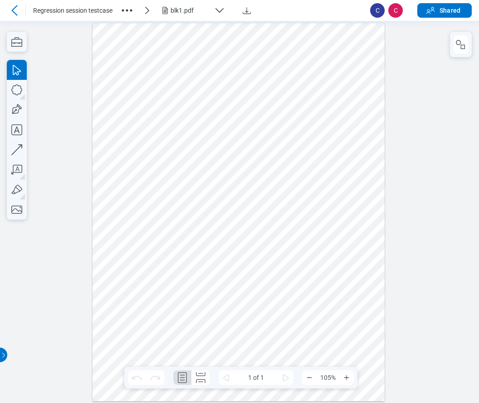
click at [200, 205] on div at bounding box center [239, 212] width 292 height 379
click at [328, 161] on div at bounding box center [239, 212] width 292 height 379
click at [9, 41] on icon "button" at bounding box center [17, 42] width 20 height 20
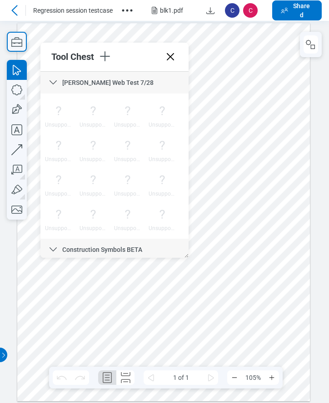
click at [172, 55] on icon at bounding box center [170, 56] width 7 height 7
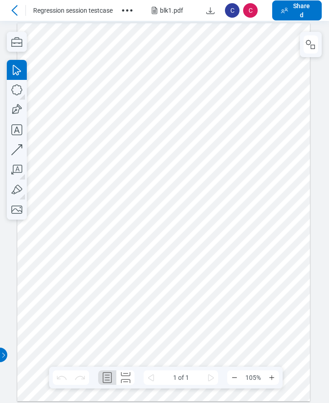
click at [17, 10] on icon at bounding box center [14, 10] width 11 height 11
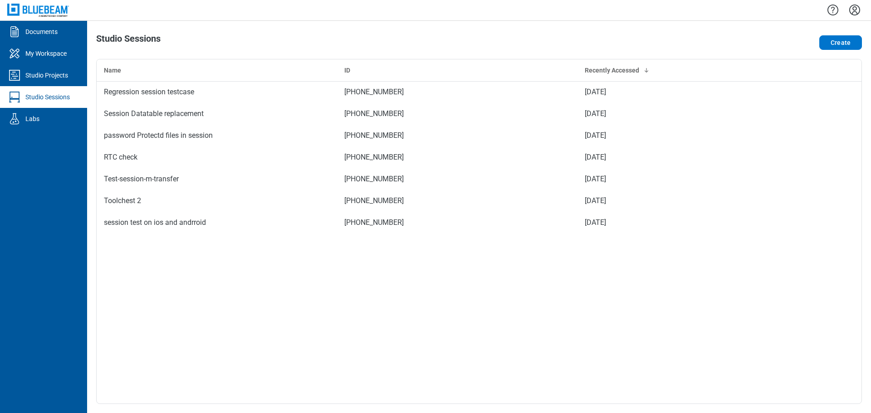
click at [479, 7] on icon "Settings" at bounding box center [855, 10] width 11 height 11
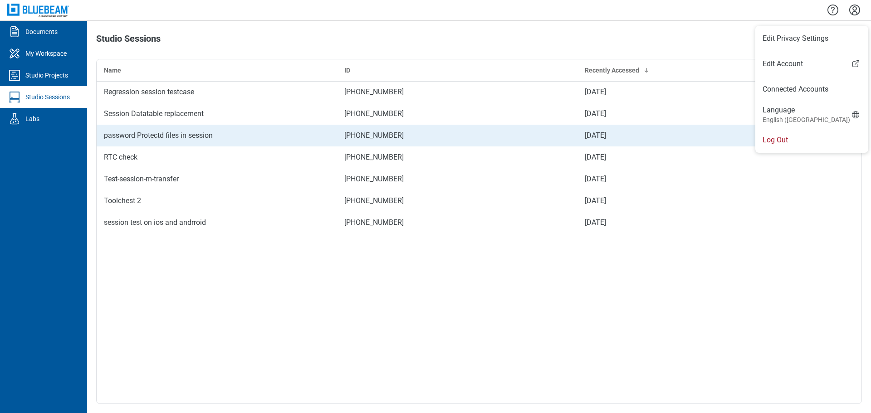
drag, startPoint x: 765, startPoint y: 144, endPoint x: 771, endPoint y: 142, distance: 5.9
click at [479, 144] on li "Log Out" at bounding box center [812, 140] width 113 height 25
